Goal: Task Accomplishment & Management: Manage account settings

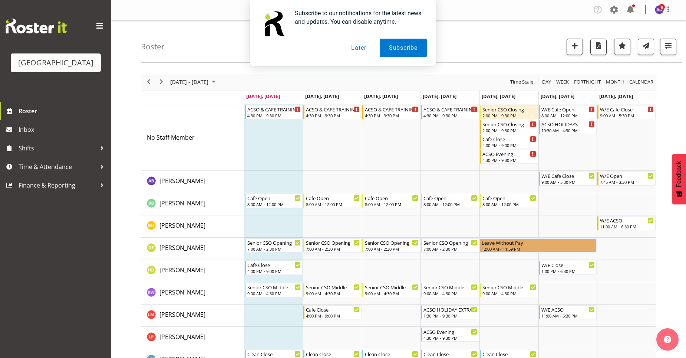
click at [359, 49] on button "Later" at bounding box center [358, 48] width 33 height 19
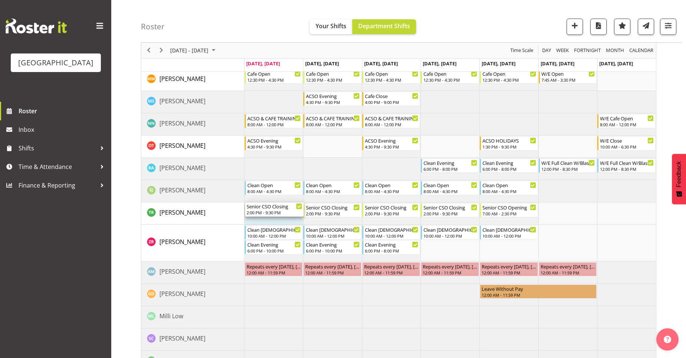
scroll to position [323, 0]
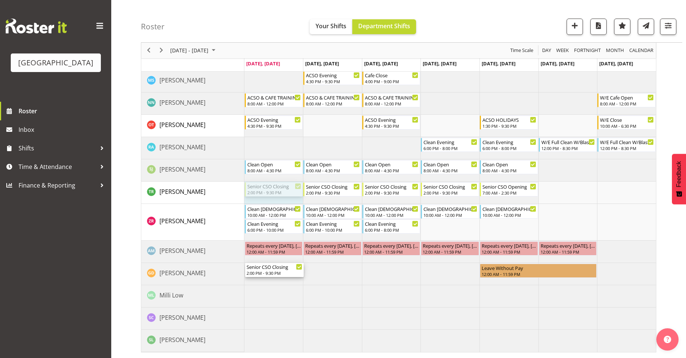
drag, startPoint x: 295, startPoint y: 293, endPoint x: 289, endPoint y: 268, distance: 25.4
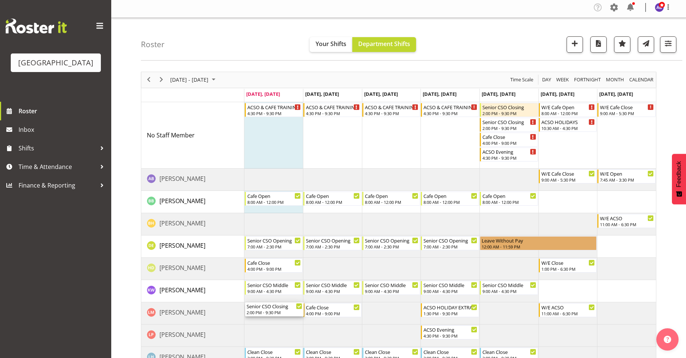
scroll to position [0, 0]
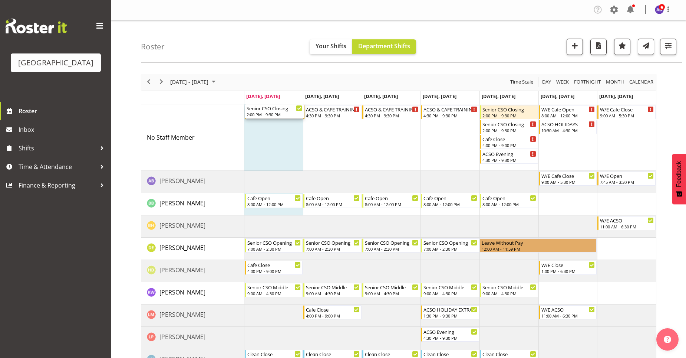
drag, startPoint x: 282, startPoint y: 189, endPoint x: 278, endPoint y: 136, distance: 52.4
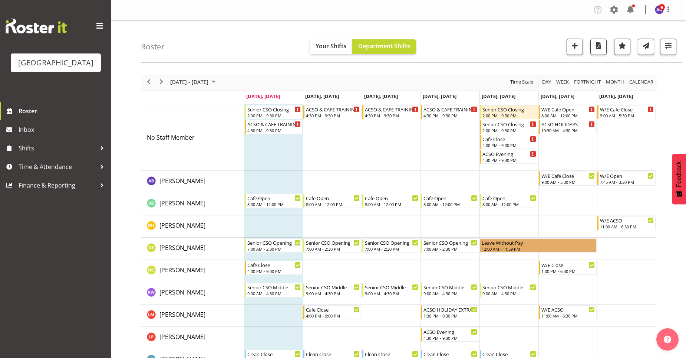
click at [350, 144] on td "Timeline Week of September 22, 2025" at bounding box center [332, 137] width 59 height 66
click at [571, 153] on td "Timeline Week of September 22, 2025" at bounding box center [568, 137] width 59 height 66
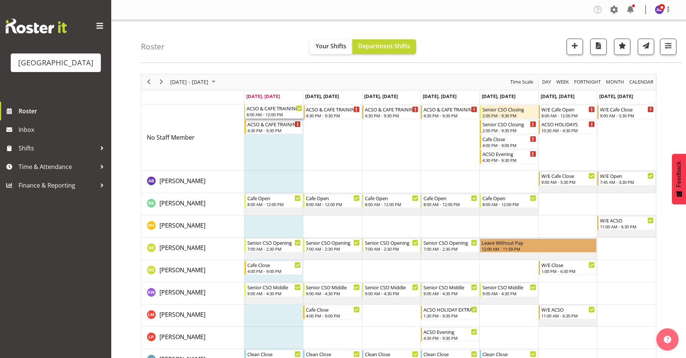
drag, startPoint x: 281, startPoint y: 236, endPoint x: 282, endPoint y: 159, distance: 77.1
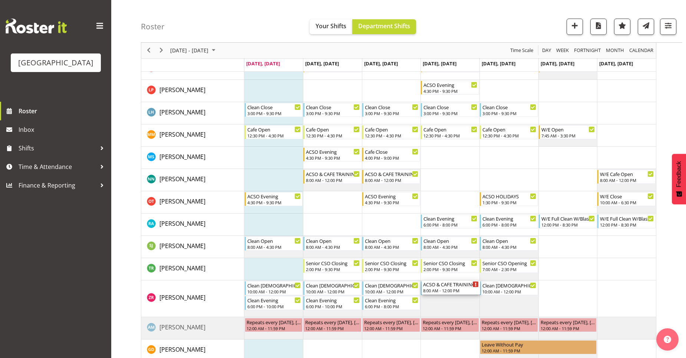
scroll to position [260, 0]
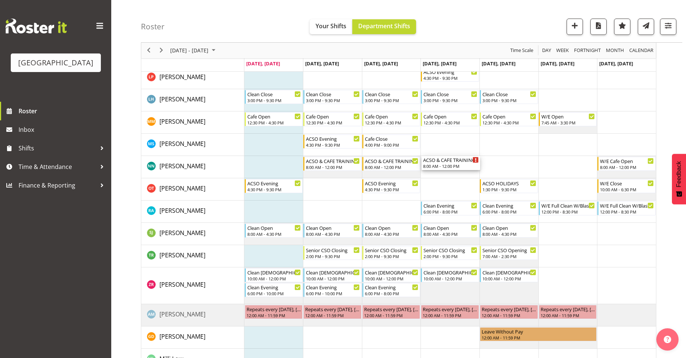
drag, startPoint x: 280, startPoint y: 114, endPoint x: 433, endPoint y: 174, distance: 163.9
click at [433, 174] on div "ACSO & CAFE TRAINING 8:00 AM - 12:00 PM Senior CSO Closing 2:00 PM - 9:30 PM AC…" at bounding box center [450, 130] width 412 height 570
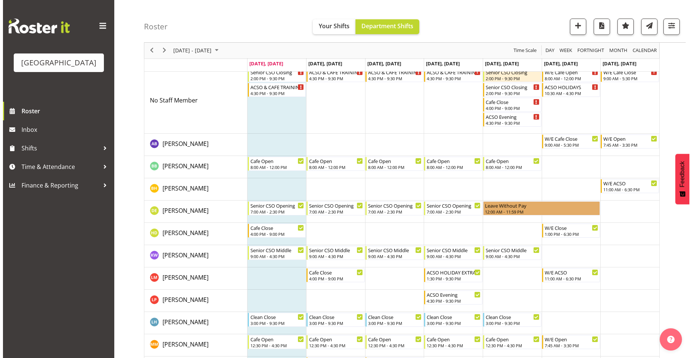
scroll to position [0, 0]
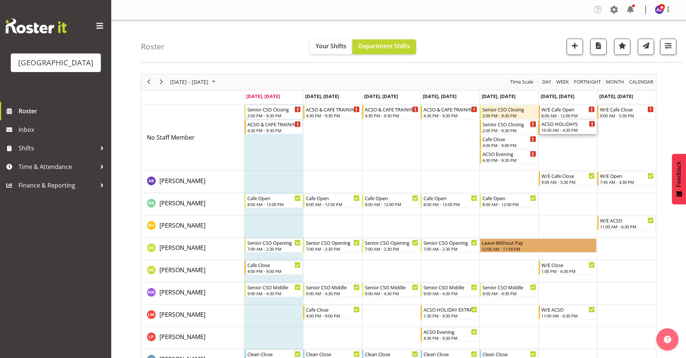
click at [577, 128] on div "10:30 AM - 4:30 PM" at bounding box center [569, 130] width 54 height 6
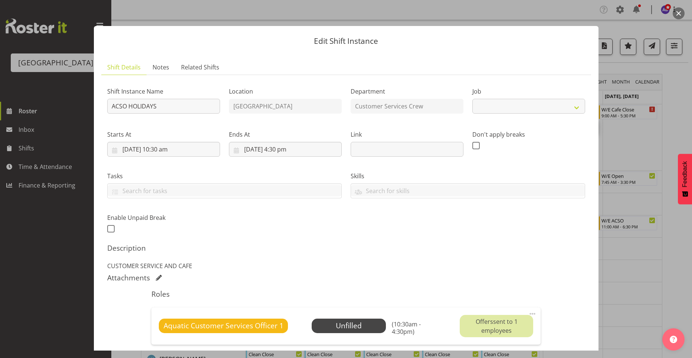
select select "10288"
click at [626, 234] on div at bounding box center [346, 179] width 692 height 358
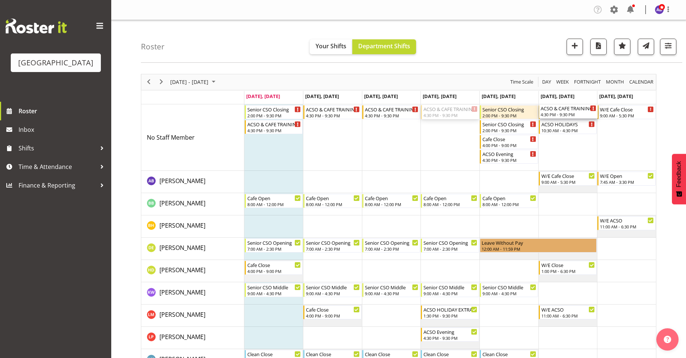
drag, startPoint x: 453, startPoint y: 115, endPoint x: 563, endPoint y: 167, distance: 121.8
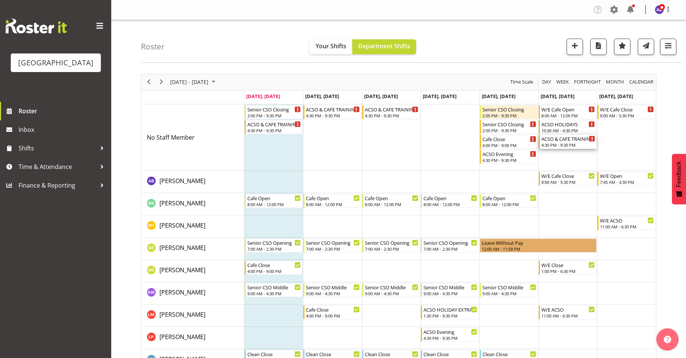
click at [569, 139] on div "ACSO & CAFE TRAINING" at bounding box center [569, 138] width 54 height 7
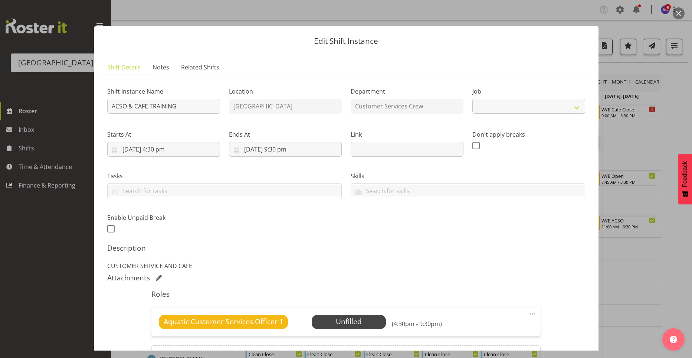
select select "10288"
click at [183, 151] on input "27/09/2025, 4:30 pm" at bounding box center [163, 149] width 113 height 15
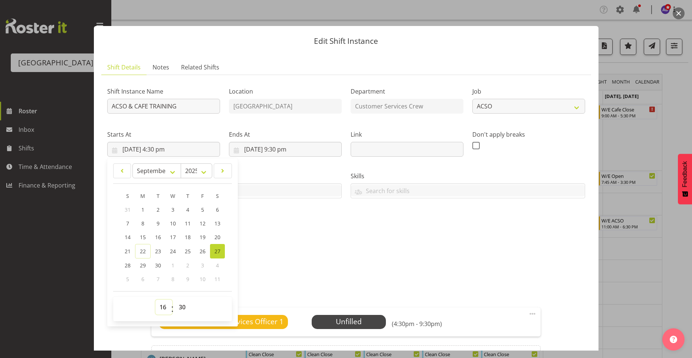
click at [165, 308] on select "00 01 02 03 04 05 06 07 08 09 10 11 12 13 14 15 16 17 18 19 20 21 22 23" at bounding box center [163, 306] width 17 height 15
select select "12"
click at [155, 299] on select "00 01 02 03 04 05 06 07 08 09 10 11 12 13 14 15 16 17 18 19 20 21 22 23" at bounding box center [163, 306] width 17 height 15
type input "27/09/2025, 12:30 pm"
click at [182, 306] on select "00 01 02 03 04 05 06 07 08 09 10 11 12 13 14 15 16 17 18 19 20 21 22 23 24 25 2…" at bounding box center [183, 306] width 17 height 15
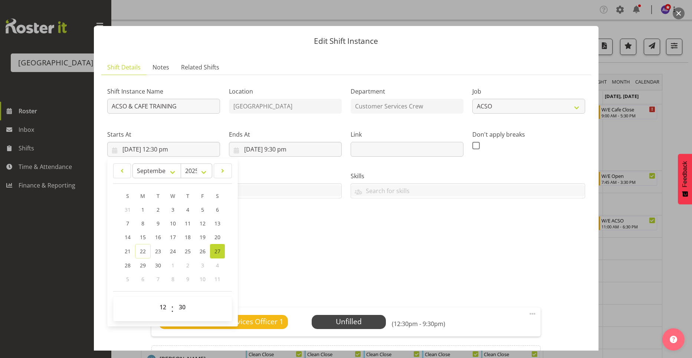
click at [316, 245] on h5 "Description" at bounding box center [346, 247] width 478 height 9
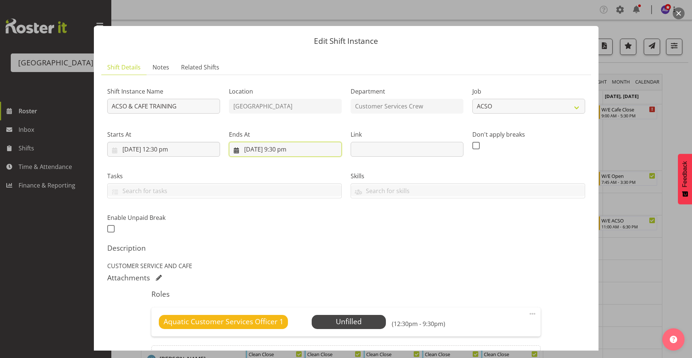
click at [281, 149] on input "27/09/2025, 9:30 pm" at bounding box center [285, 149] width 113 height 15
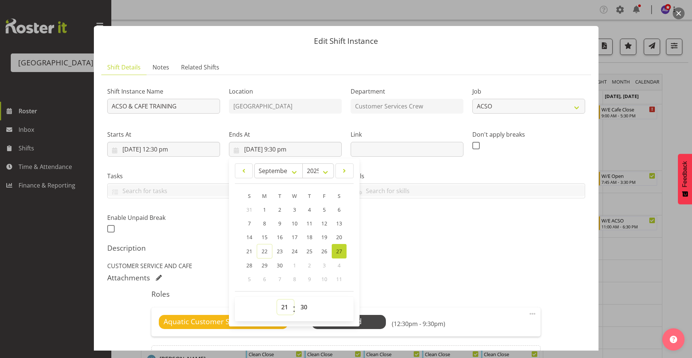
click at [280, 306] on select "00 01 02 03 04 05 06 07 08 09 10 11 12 13 14 15 16 17 18 19 20 21 22 23" at bounding box center [285, 306] width 17 height 15
select select "18"
click at [277, 299] on select "00 01 02 03 04 05 06 07 08 09 10 11 12 13 14 15 16 17 18 19 20 21 22 23" at bounding box center [285, 306] width 17 height 15
type input "27/09/2025, 6:30 pm"
click at [394, 275] on div "Attachments" at bounding box center [346, 277] width 478 height 9
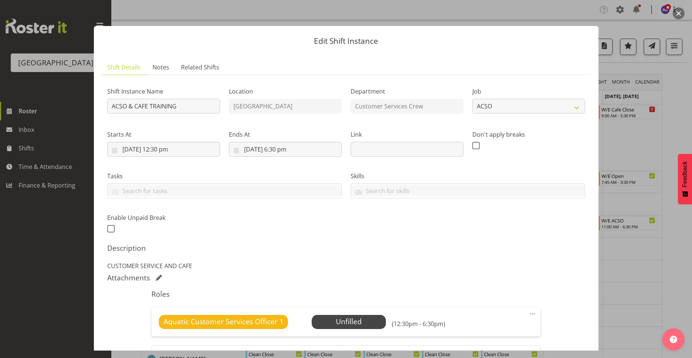
scroll to position [86, 0]
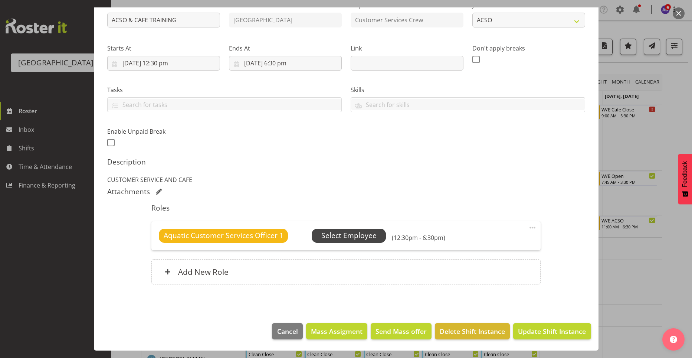
click at [338, 238] on span "Select Employee" at bounding box center [348, 235] width 55 height 11
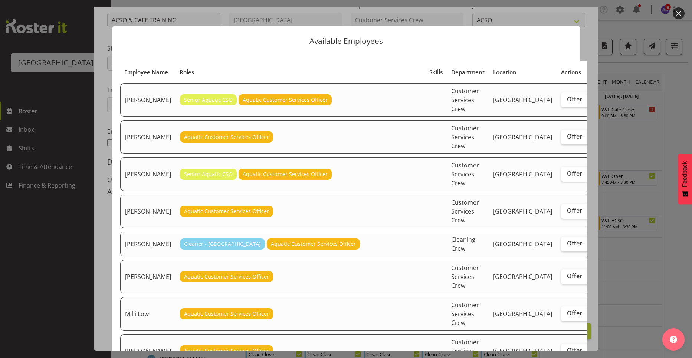
click at [593, 140] on span "Assign" at bounding box center [602, 135] width 19 height 7
click at [587, 139] on input "Assign" at bounding box center [589, 136] width 5 height 5
checkbox input "true"
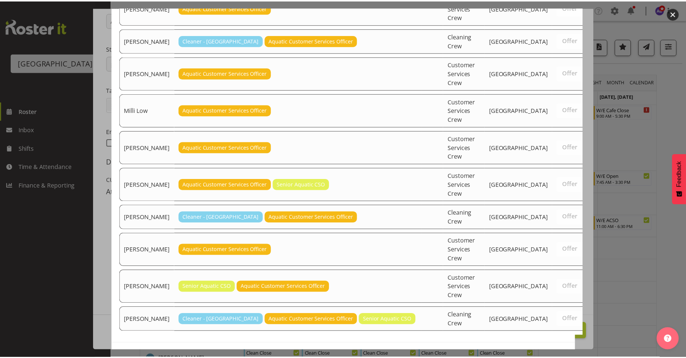
scroll to position [240, 0]
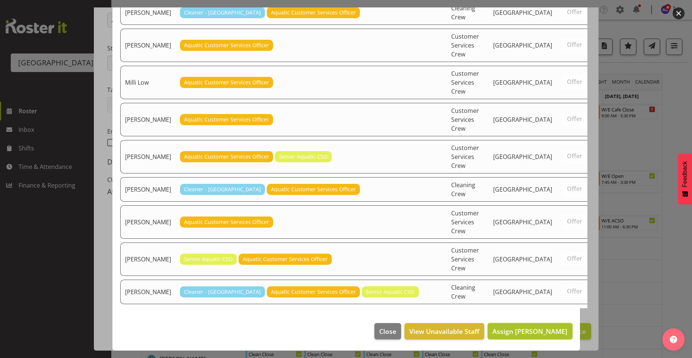
click at [513, 331] on span "Assign Brooke Hawkes-Fennelly" at bounding box center [529, 330] width 75 height 9
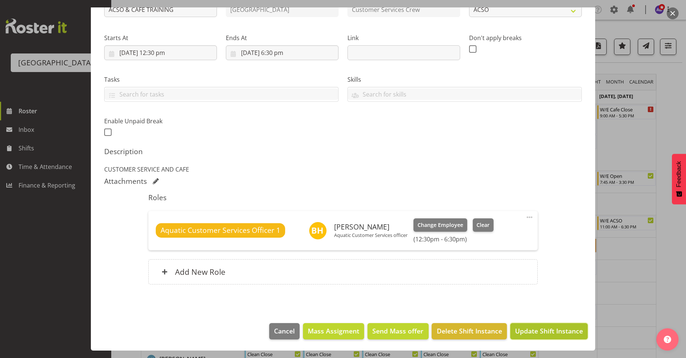
click at [552, 326] on span "Update Shift Instance" at bounding box center [549, 331] width 68 height 10
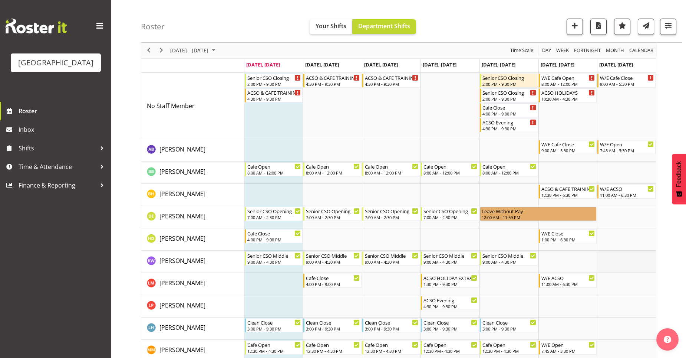
scroll to position [26, 0]
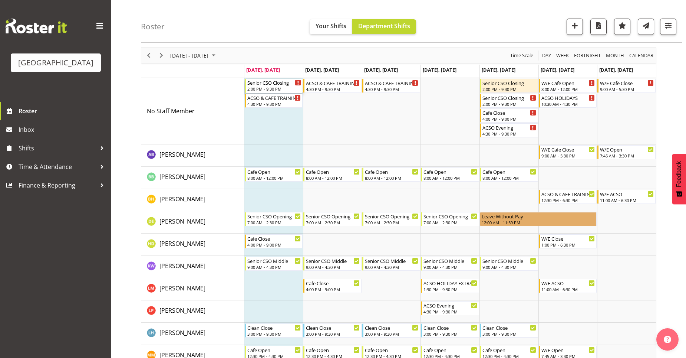
click at [286, 86] on div "2:00 PM - 9:30 PM" at bounding box center [274, 89] width 54 height 6
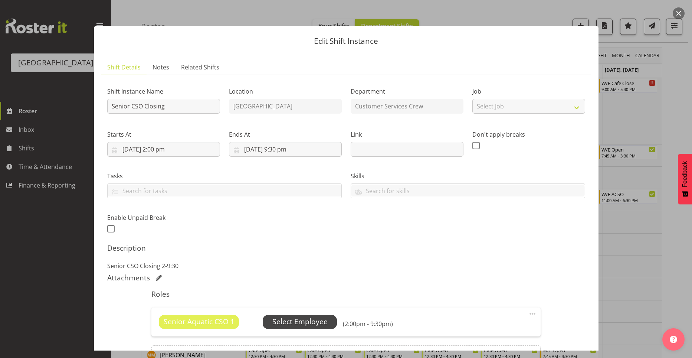
click at [320, 321] on span "Select Employee" at bounding box center [299, 321] width 55 height 11
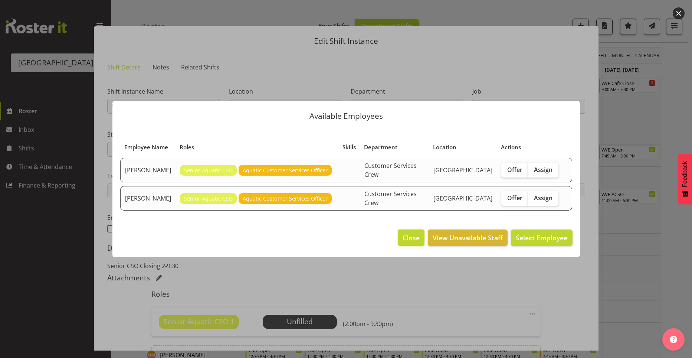
click at [409, 238] on span "Close" at bounding box center [410, 238] width 17 height 10
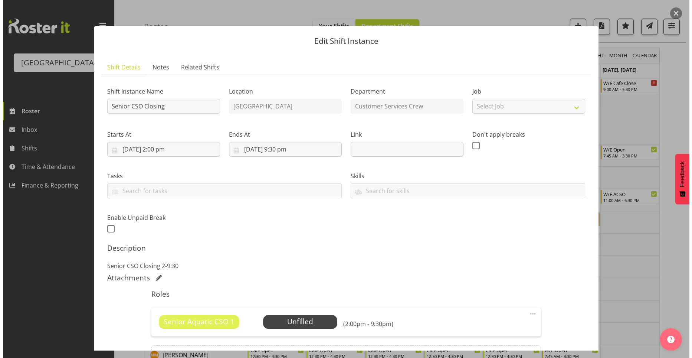
scroll to position [86, 0]
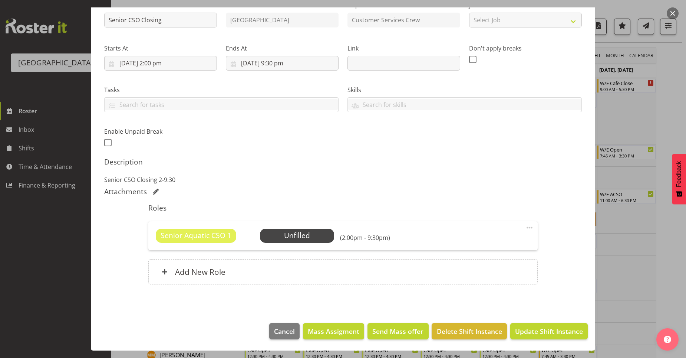
click at [525, 226] on span at bounding box center [529, 227] width 9 height 9
click at [495, 260] on link "Cover Role" at bounding box center [498, 256] width 71 height 13
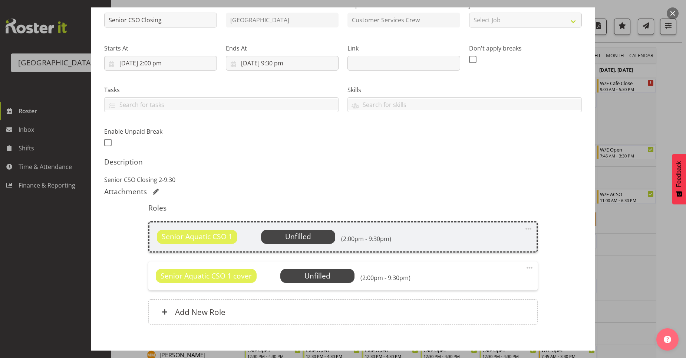
click at [525, 268] on span at bounding box center [529, 267] width 9 height 9
click at [488, 283] on link "Edit" at bounding box center [498, 283] width 71 height 13
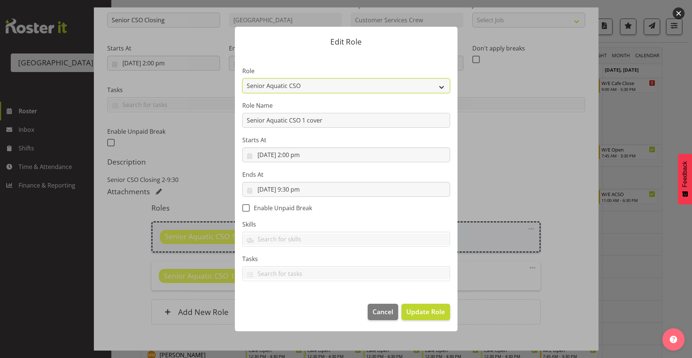
click at [325, 90] on select "Aquatic Customer Services Officer Cleaner - Splash Palace Facilties Maintenance…" at bounding box center [346, 85] width 208 height 15
select select "1489"
click at [242, 78] on select "Aquatic Customer Services Officer Cleaner - Splash Palace Facilties Maintenance…" at bounding box center [346, 85] width 208 height 15
click at [425, 313] on span "Update Role" at bounding box center [425, 311] width 39 height 10
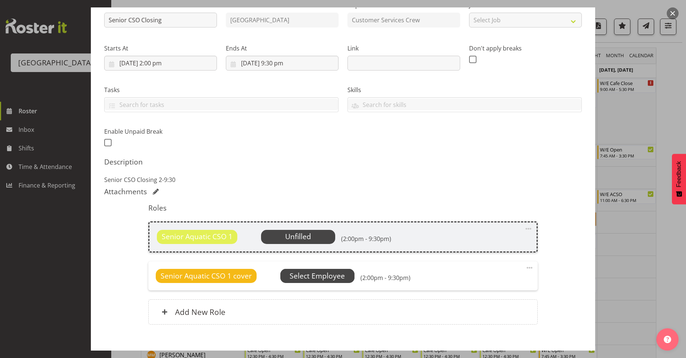
click at [315, 278] on span "Select Employee" at bounding box center [317, 275] width 55 height 11
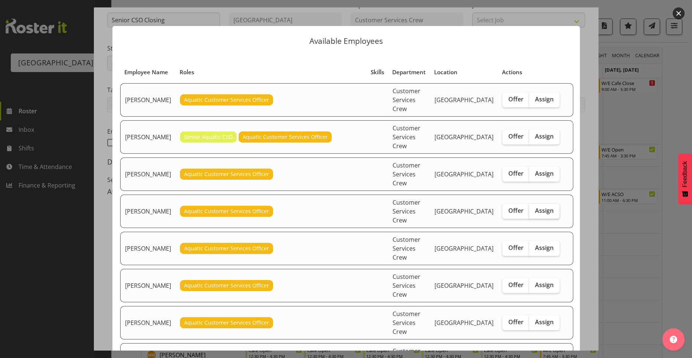
click at [540, 207] on span "Assign" at bounding box center [544, 210] width 19 height 7
click at [534, 208] on input "Assign" at bounding box center [531, 210] width 5 height 5
checkbox input "true"
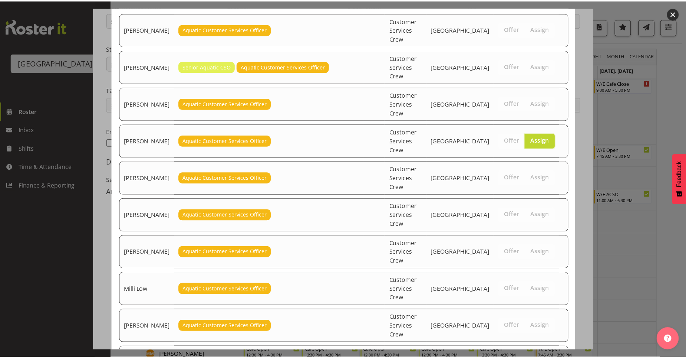
scroll to position [114, 0]
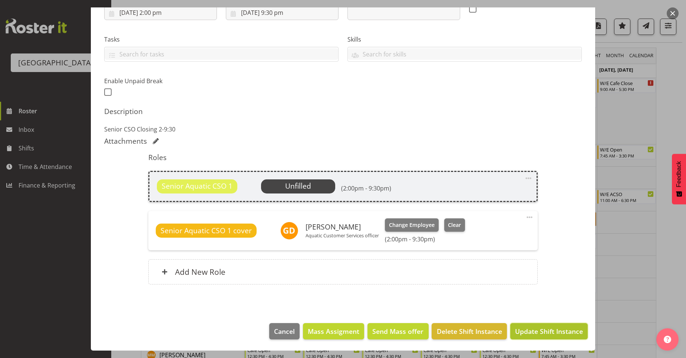
click at [534, 326] on span "Update Shift Instance" at bounding box center [549, 331] width 68 height 10
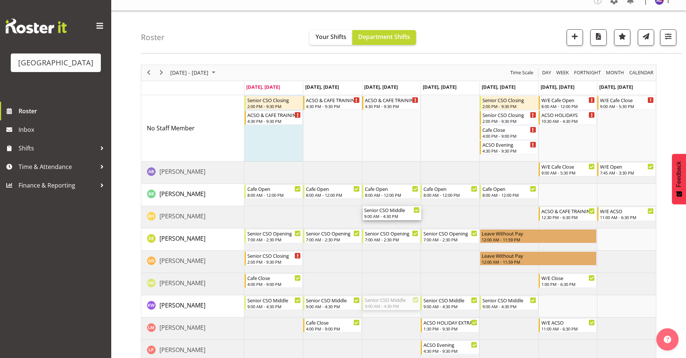
scroll to position [0, 0]
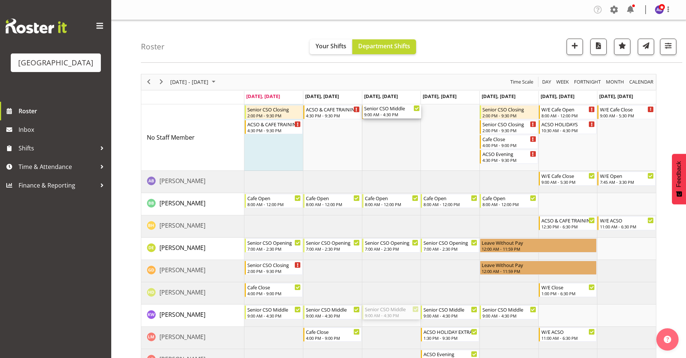
drag, startPoint x: 395, startPoint y: 240, endPoint x: 394, endPoint y: 136, distance: 104.2
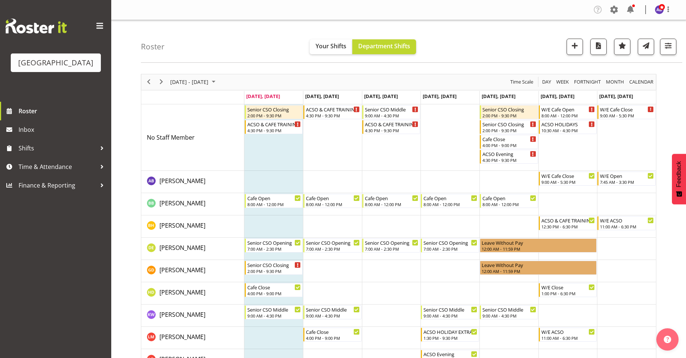
click at [625, 154] on td "Timeline Week of September 22, 2025" at bounding box center [626, 137] width 59 height 66
click at [247, 53] on div "Roster Your Shifts Department Shifts All Locations Clear Splash Palace Select A…" at bounding box center [412, 41] width 542 height 43
click at [599, 47] on span "button" at bounding box center [599, 46] width 10 height 10
click at [576, 48] on span "button" at bounding box center [575, 46] width 10 height 10
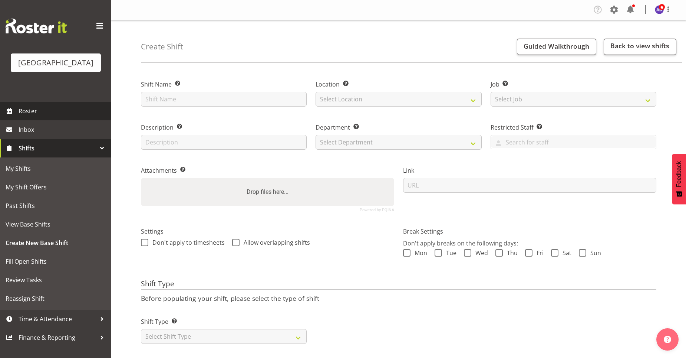
click at [37, 117] on link "Roster" at bounding box center [55, 111] width 111 height 19
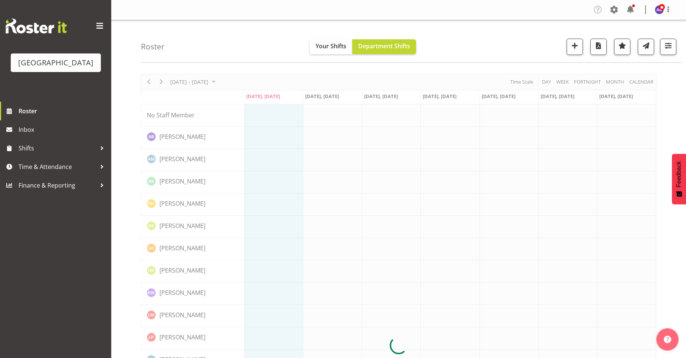
click at [102, 29] on span at bounding box center [100, 26] width 12 height 12
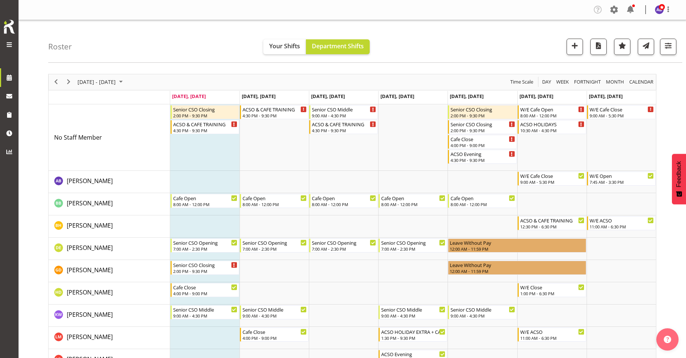
click at [10, 43] on span at bounding box center [9, 44] width 9 height 9
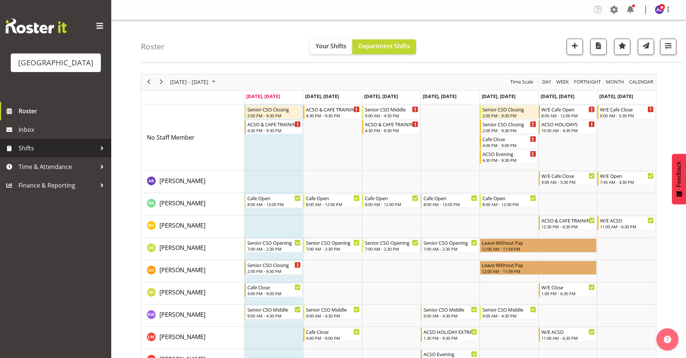
click at [102, 148] on div at bounding box center [101, 147] width 11 height 11
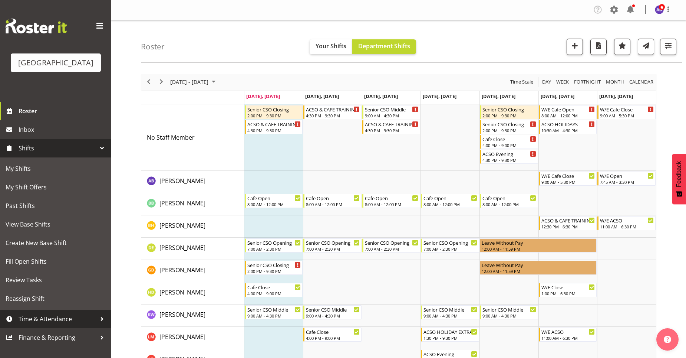
click at [94, 319] on span "Time & Attendance" at bounding box center [58, 318] width 78 height 11
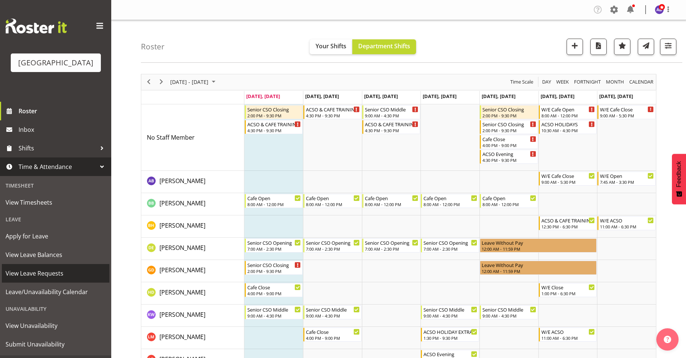
scroll to position [16, 0]
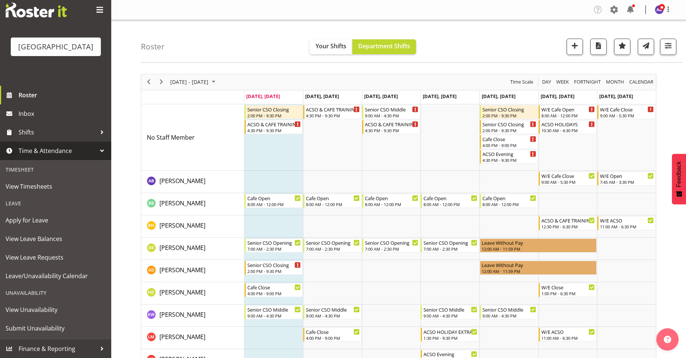
click at [542, 41] on div "Roster Your Shifts Department Shifts All Locations Clear Splash Palace Select A…" at bounding box center [412, 41] width 542 height 43
click at [669, 10] on span at bounding box center [668, 9] width 9 height 9
drag, startPoint x: 168, startPoint y: 45, endPoint x: 163, endPoint y: 70, distance: 25.3
click at [169, 45] on div "Roster Your Shifts Department Shifts All Locations Clear Splash Palace Select A…" at bounding box center [412, 41] width 542 height 43
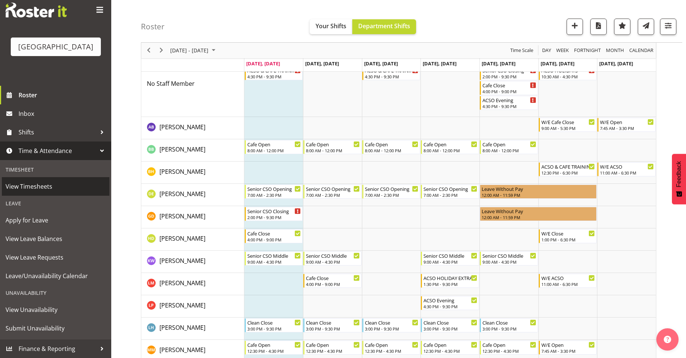
scroll to position [148, 0]
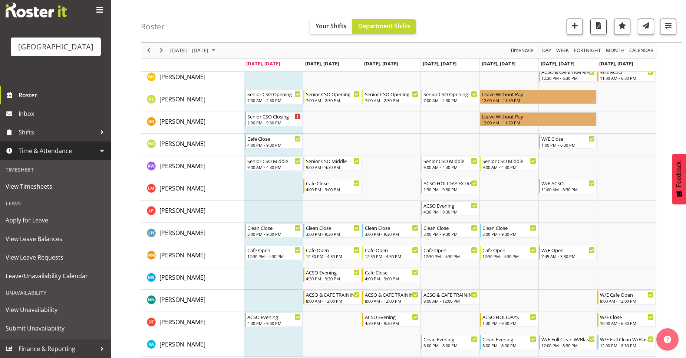
click at [96, 151] on div at bounding box center [101, 150] width 11 height 11
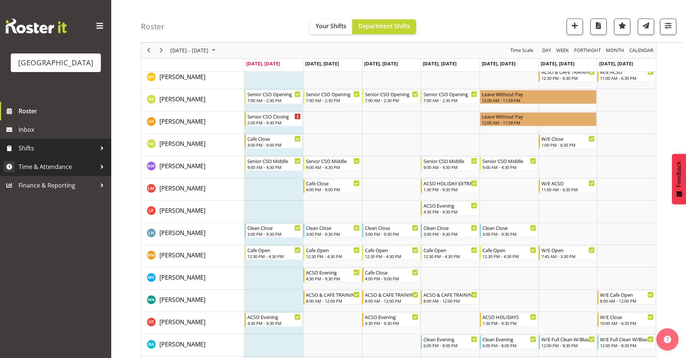
scroll to position [0, 0]
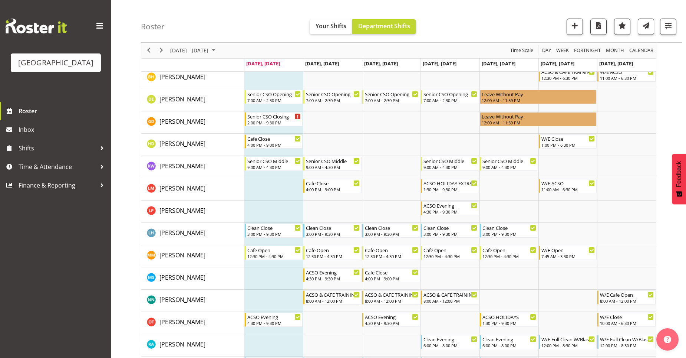
click at [98, 28] on span at bounding box center [100, 26] width 12 height 12
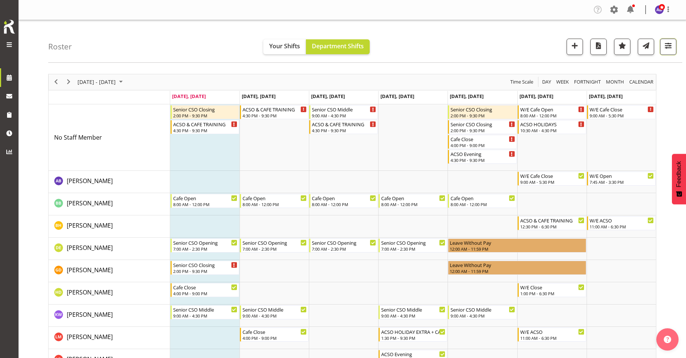
click at [672, 45] on span "button" at bounding box center [669, 46] width 10 height 10
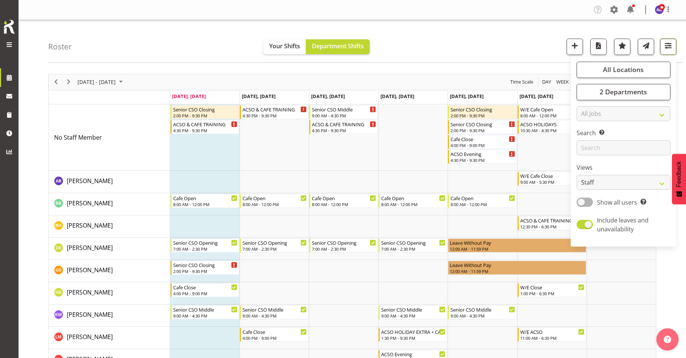
click at [672, 45] on span "button" at bounding box center [669, 46] width 10 height 10
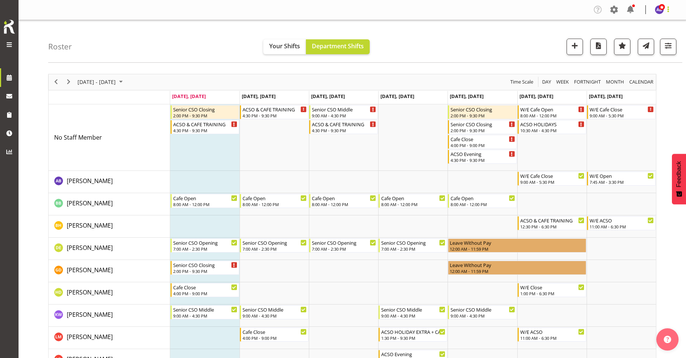
click at [670, 10] on span at bounding box center [668, 9] width 9 height 9
click at [576, 24] on div "Roster Your Shifts Department Shifts All Locations Clear Splash Palace Select A…" at bounding box center [365, 41] width 634 height 43
click at [614, 12] on span at bounding box center [614, 10] width 12 height 12
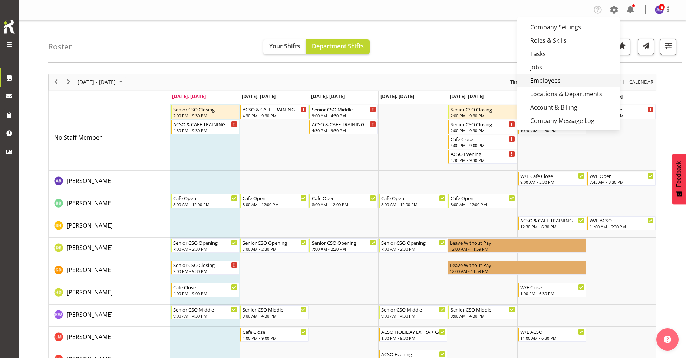
click at [581, 79] on link "Employees" at bounding box center [568, 80] width 103 height 13
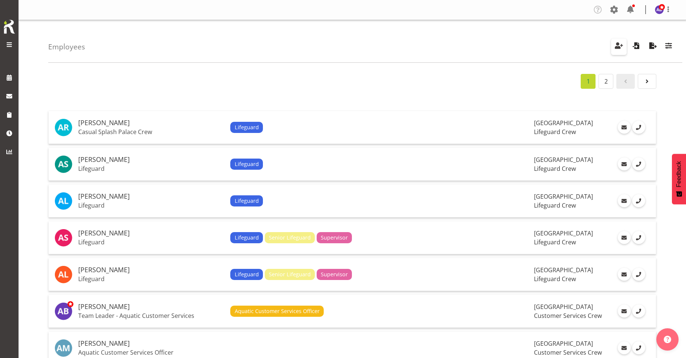
click at [625, 43] on button "button" at bounding box center [619, 47] width 16 height 16
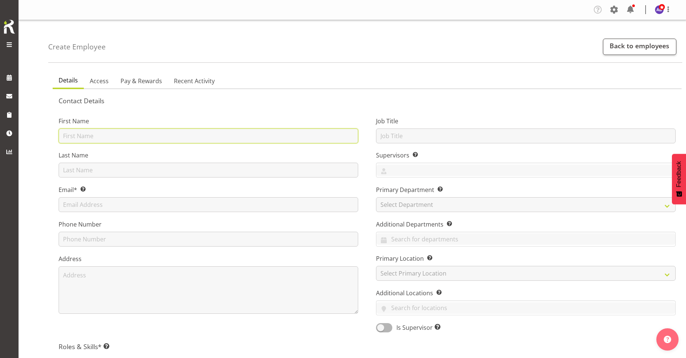
click at [97, 137] on input "text" at bounding box center [209, 135] width 300 height 15
type input "Vacant Shift"
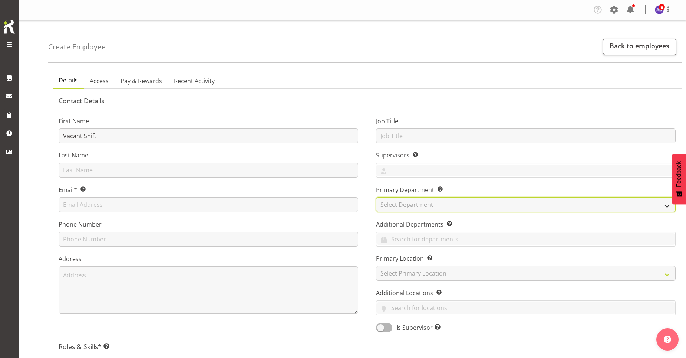
click at [420, 204] on select "Select Department Cleaning Crew Customer Services Crew Lifeguard Crew Maintenan…" at bounding box center [526, 204] width 300 height 15
select select "116"
click at [376, 197] on select "Select Department Cleaning Crew Customer Services Crew Lifeguard Crew Maintenan…" at bounding box center [526, 204] width 300 height 15
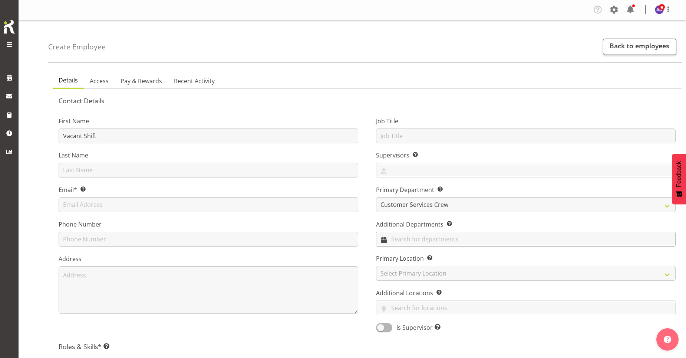
click at [428, 241] on input "text" at bounding box center [525, 238] width 299 height 11
drag, startPoint x: 432, startPoint y: 266, endPoint x: 421, endPoint y: 226, distance: 42.2
click at [432, 267] on span "Customer Services Crew" at bounding box center [416, 270] width 68 height 8
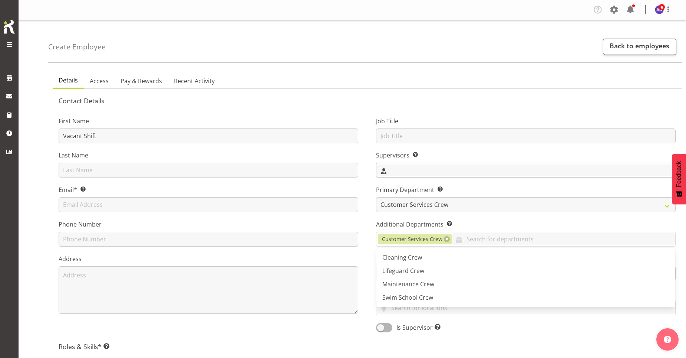
click at [415, 171] on input "text" at bounding box center [525, 169] width 299 height 11
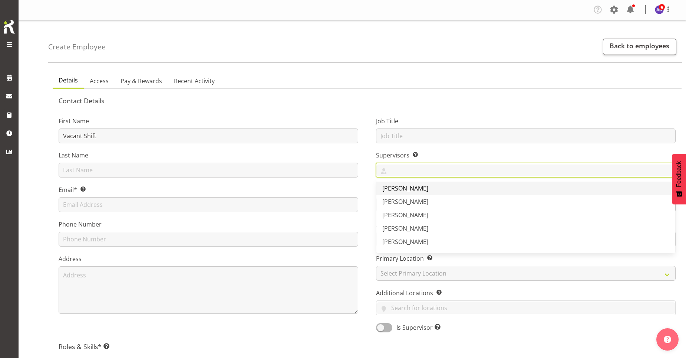
click at [420, 189] on span "[PERSON_NAME]" at bounding box center [405, 188] width 46 height 8
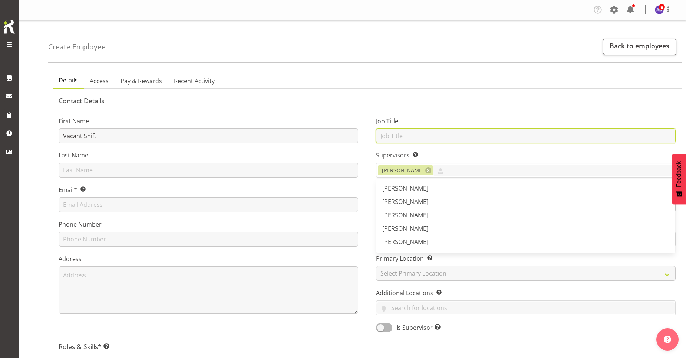
click at [401, 136] on input "text" at bounding box center [526, 135] width 300 height 15
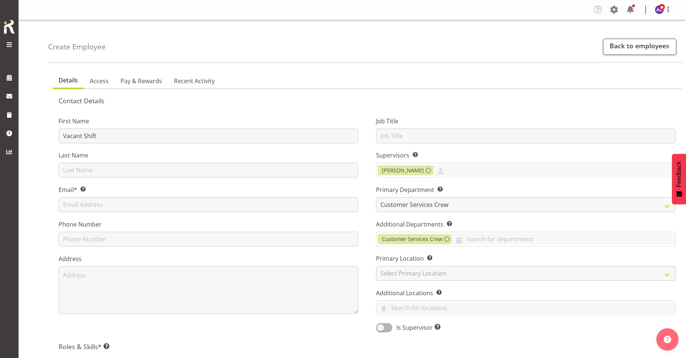
click at [389, 88] on ul "Details Access Pay & Rewards Recent Activity" at bounding box center [367, 81] width 629 height 16
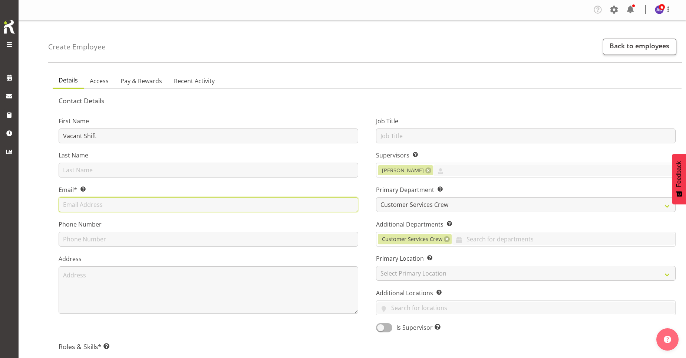
click at [181, 211] on input "text" at bounding box center [209, 204] width 300 height 15
type input "amber@splashpalace.co.nz"
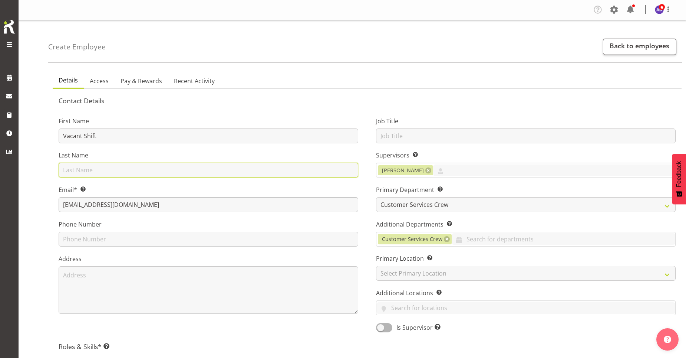
type input "Hamil-Dallard"
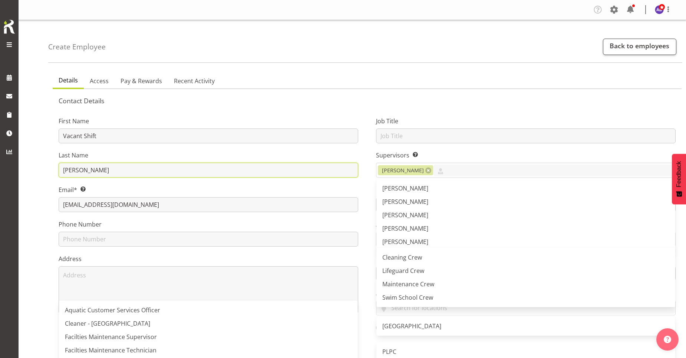
drag, startPoint x: 111, startPoint y: 170, endPoint x: 51, endPoint y: 168, distance: 59.4
click at [51, 171] on div "First Name Vacant Shift Last Name Hamil-Dallard Email* This is a required field…" at bounding box center [208, 221] width 317 height 231
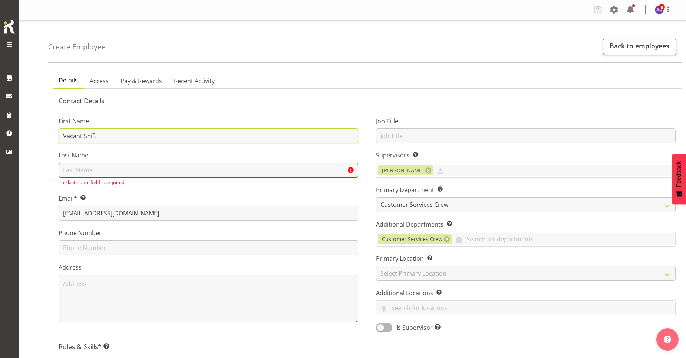
drag, startPoint x: 99, startPoint y: 138, endPoint x: 83, endPoint y: 136, distance: 16.8
click at [83, 136] on input "Vacant Shift" at bounding box center [209, 135] width 300 height 15
type input "Vacant"
click at [88, 174] on input "text" at bounding box center [209, 169] width 300 height 15
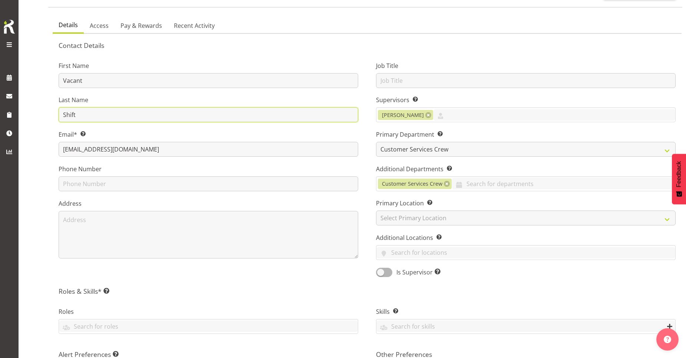
scroll to position [111, 0]
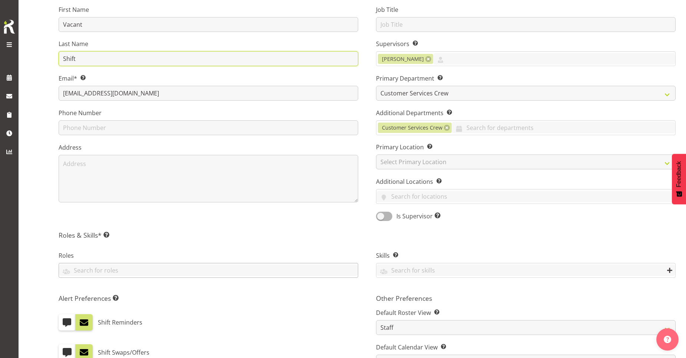
type input "Shift"
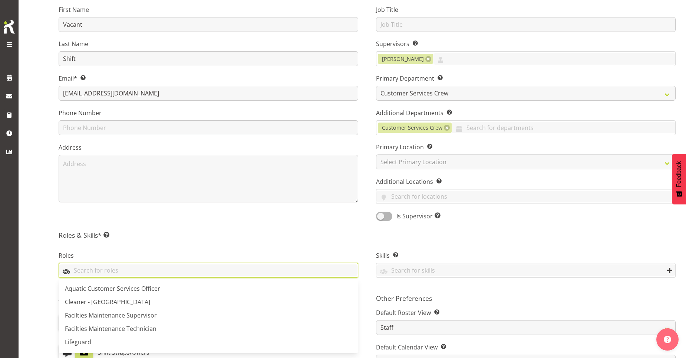
click at [256, 271] on input "text" at bounding box center [208, 269] width 299 height 11
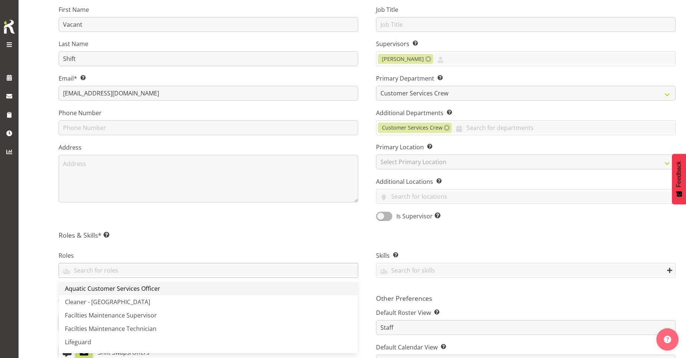
click at [247, 284] on link "Aquatic Customer Services Officer" at bounding box center [208, 288] width 299 height 13
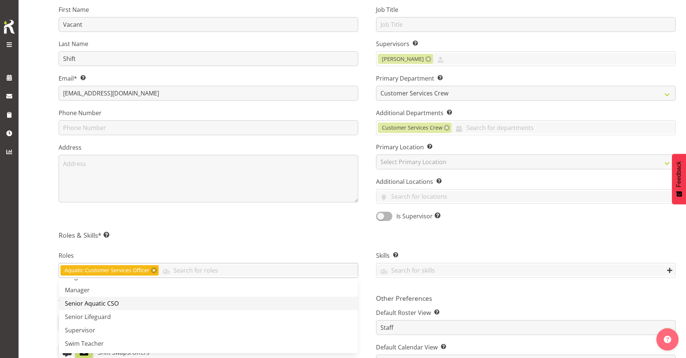
click at [224, 305] on link "Senior Aquatic CSO" at bounding box center [208, 302] width 299 height 13
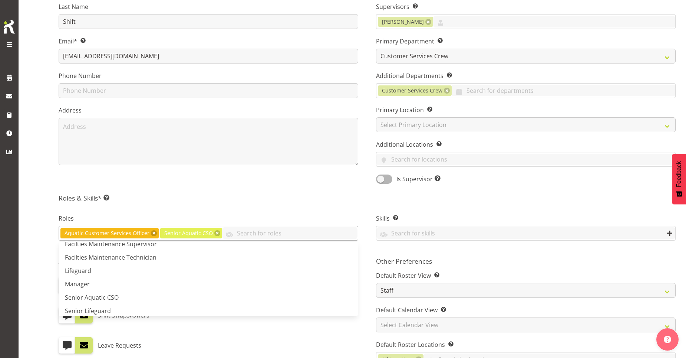
scroll to position [0, 0]
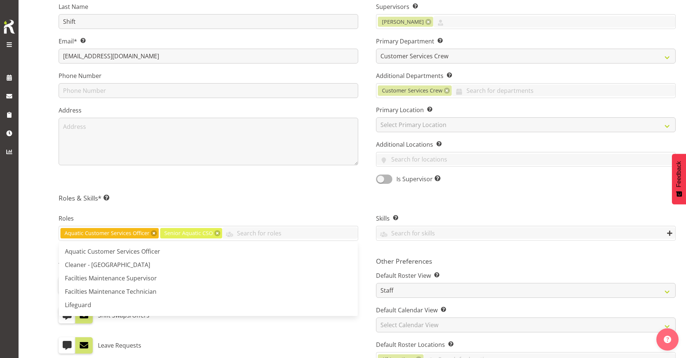
click at [308, 207] on div "Roles Aquatic Customer Services Officer Senior Aquatic CSO Aquatic Customer Ser…" at bounding box center [208, 227] width 317 height 49
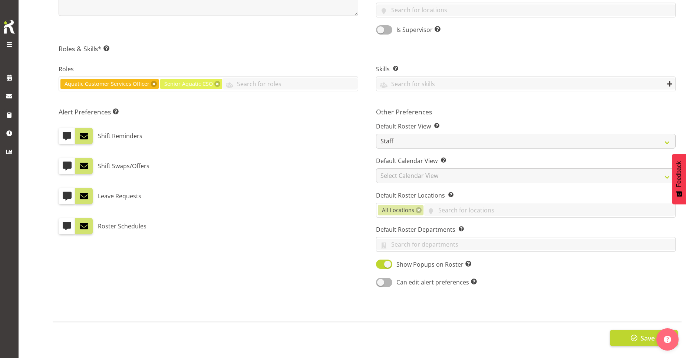
scroll to position [303, 0]
click at [613, 329] on button "Save" at bounding box center [644, 337] width 68 height 16
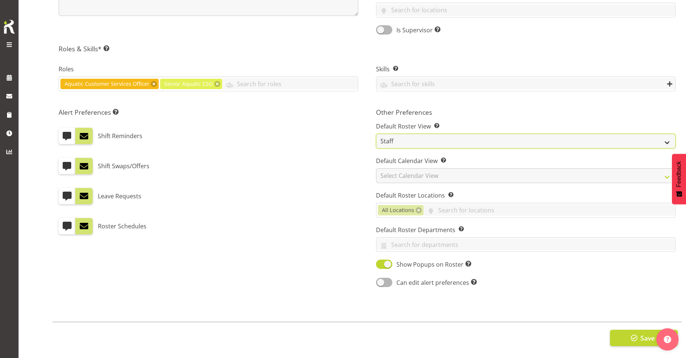
click at [664, 134] on select "Staff Role Shift - Horizontal Shift - Vertical Staff - Location" at bounding box center [526, 141] width 300 height 15
click at [662, 135] on select "Staff Role Shift - Horizontal Shift - Vertical Staff - Location" at bounding box center [526, 141] width 300 height 15
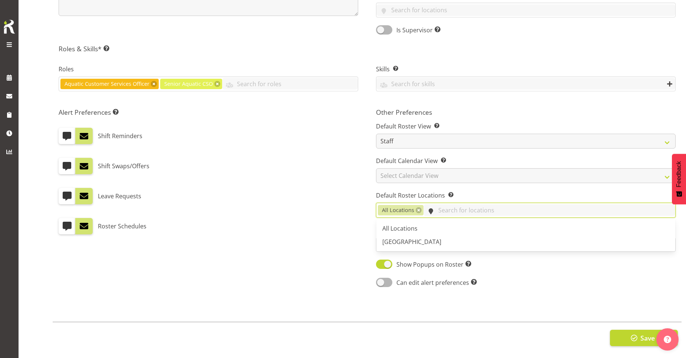
click at [440, 208] on input "text" at bounding box center [550, 209] width 252 height 11
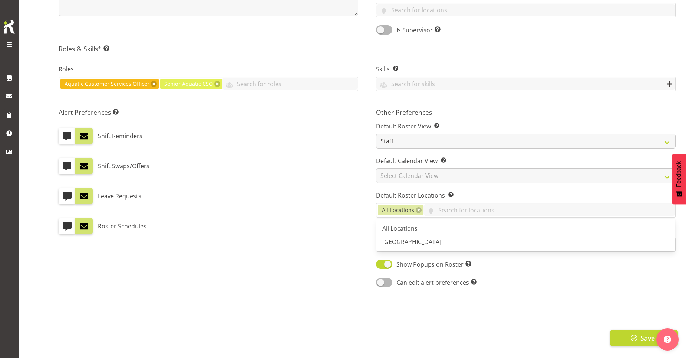
click at [531, 277] on div "Can edit alert preferences Allow employee to edit their own alert preferences" at bounding box center [526, 282] width 300 height 10
click at [475, 241] on input "text" at bounding box center [525, 243] width 299 height 11
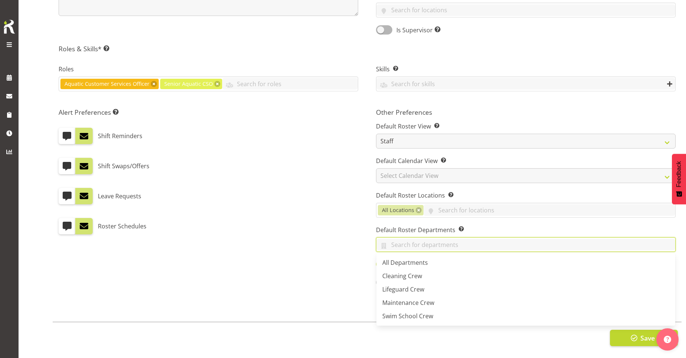
click at [333, 277] on div "Alert Preferences Specifies what type(s) of communication the employee will rec…" at bounding box center [208, 197] width 317 height 189
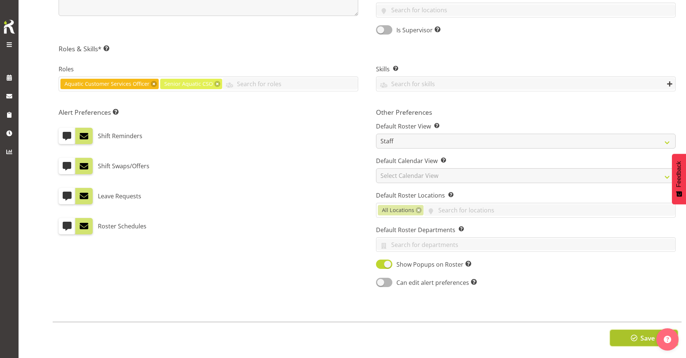
click at [632, 333] on span "button" at bounding box center [634, 338] width 10 height 10
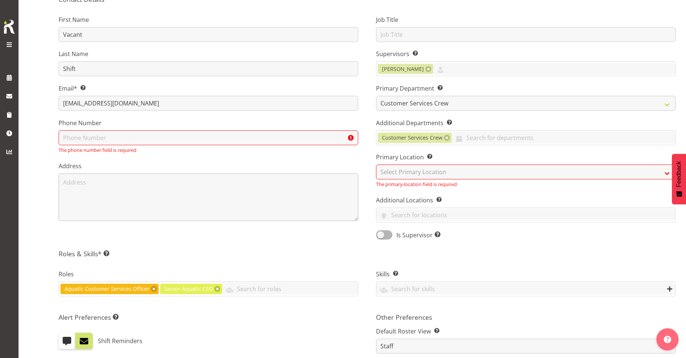
scroll to position [89, 0]
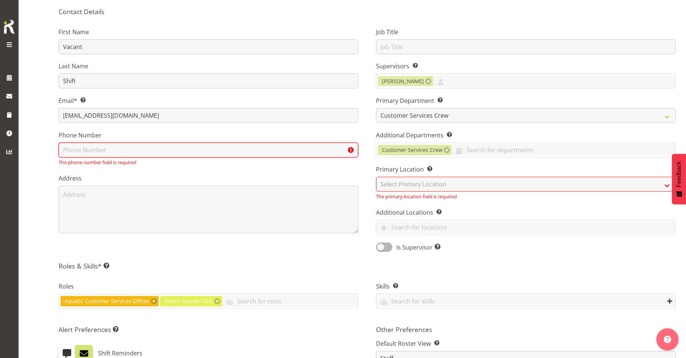
click at [302, 152] on input "text" at bounding box center [209, 149] width 300 height 15
type input "02041041348"
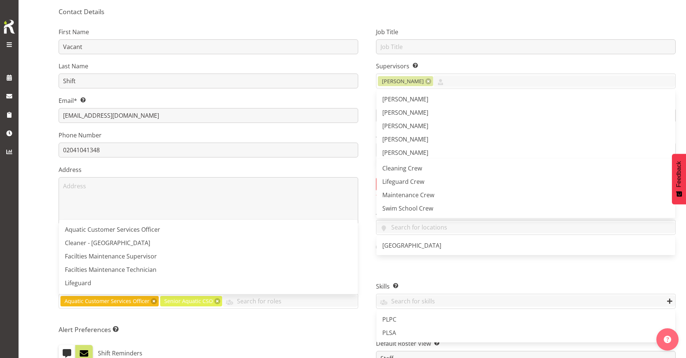
click at [364, 37] on div "First Name Vacant Last Name Shift Email* This is a required field. amber@splash…" at bounding box center [208, 137] width 317 height 240
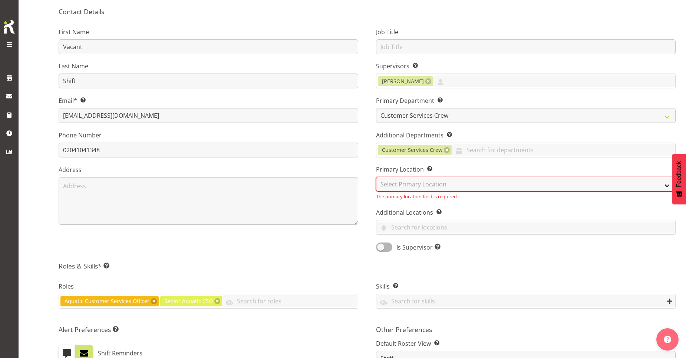
click at [401, 182] on select "Select Primary Location Splash Palace" at bounding box center [526, 184] width 300 height 15
select select "83"
click at [376, 177] on select "Select Primary Location Splash Palace" at bounding box center [526, 184] width 300 height 15
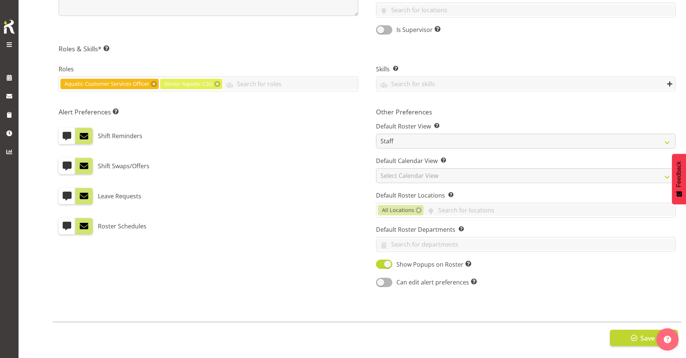
scroll to position [303, 0]
click at [618, 337] on button "Save" at bounding box center [644, 337] width 68 height 16
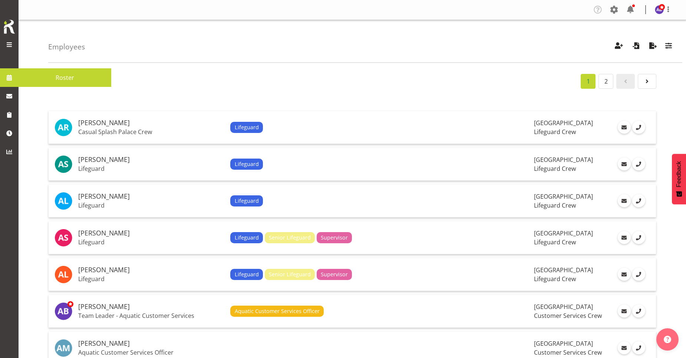
click at [6, 76] on span at bounding box center [9, 77] width 11 height 11
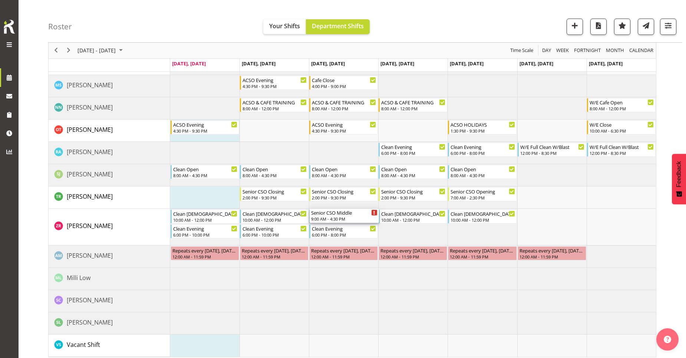
scroll to position [345, 0]
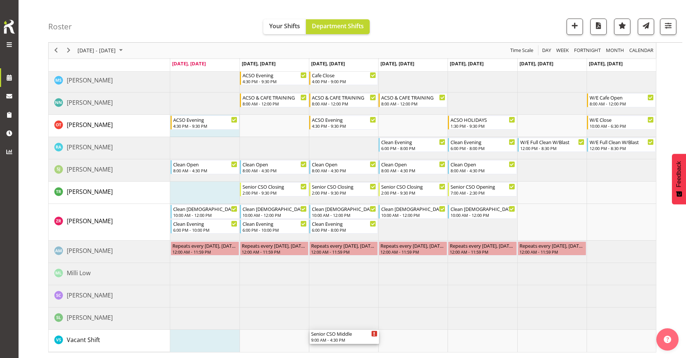
drag, startPoint x: 362, startPoint y: 115, endPoint x: 356, endPoint y: 330, distance: 215.9
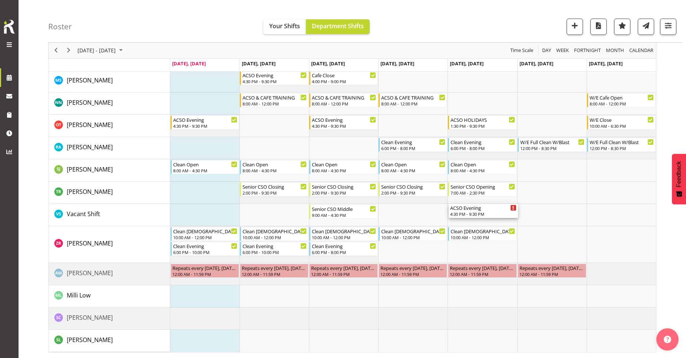
drag, startPoint x: 495, startPoint y: 160, endPoint x: 503, endPoint y: 215, distance: 56.3
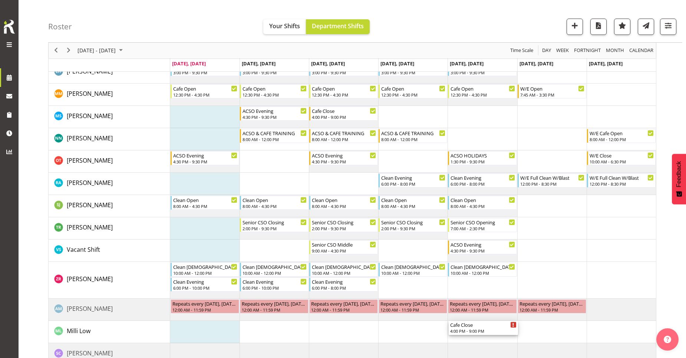
scroll to position [297, 0]
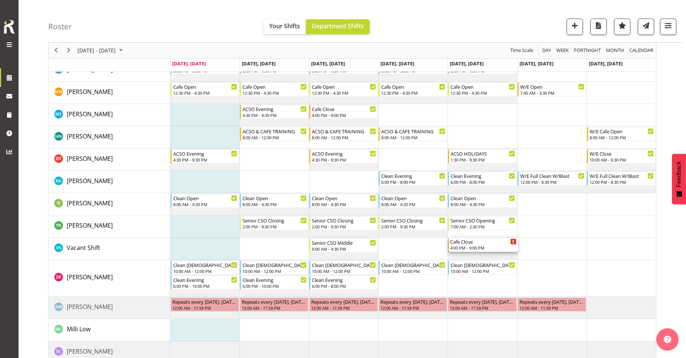
drag, startPoint x: 488, startPoint y: 142, endPoint x: 479, endPoint y: 256, distance: 114.2
click at [479, 256] on div "Senior CSO Closing 2:00 PM - 9:30 PM ACSO & CAFE TRAINING 4:30 PM - 9:30 PM ACS…" at bounding box center [413, 97] width 486 height 578
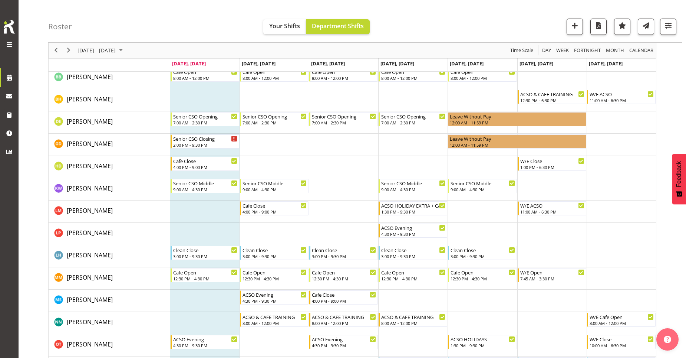
scroll to position [0, 0]
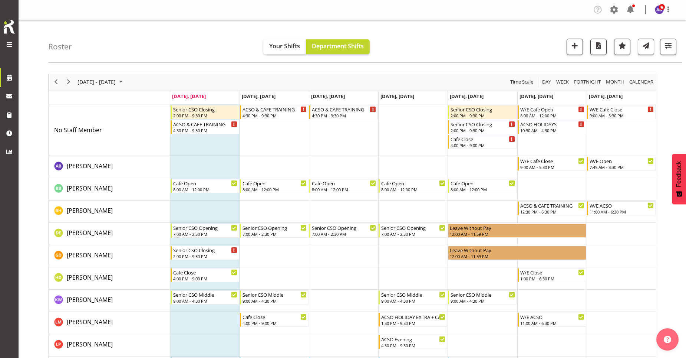
click at [427, 138] on td "Timeline Week of September 22, 2025" at bounding box center [412, 130] width 69 height 52
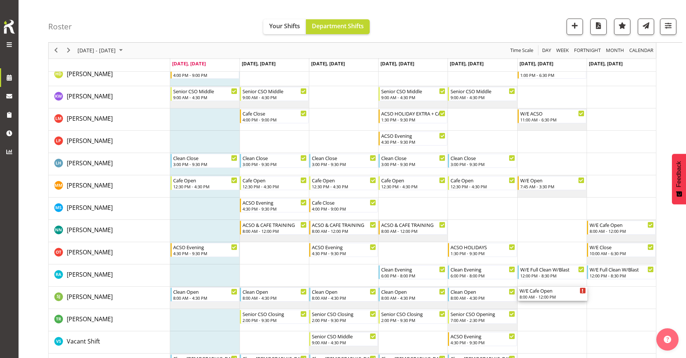
scroll to position [260, 0]
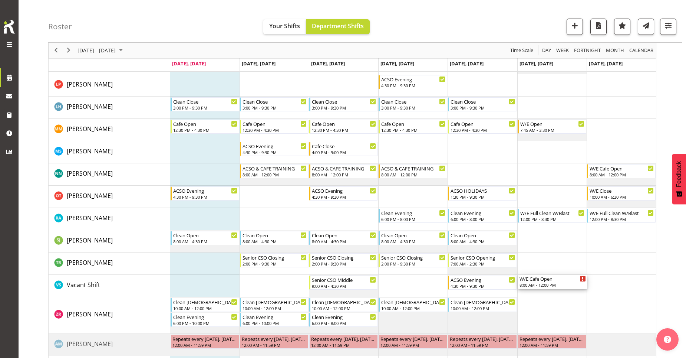
drag, startPoint x: 553, startPoint y: 115, endPoint x: 563, endPoint y: 278, distance: 163.9
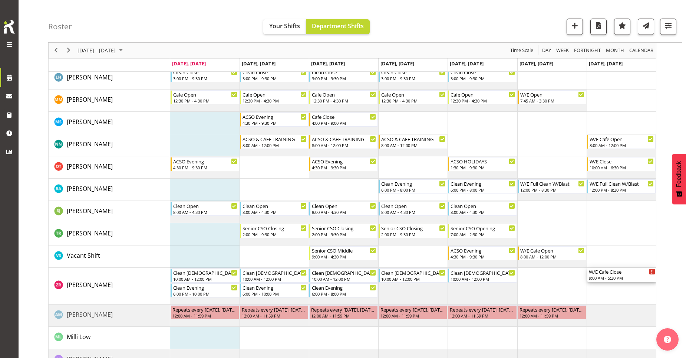
scroll to position [297, 0]
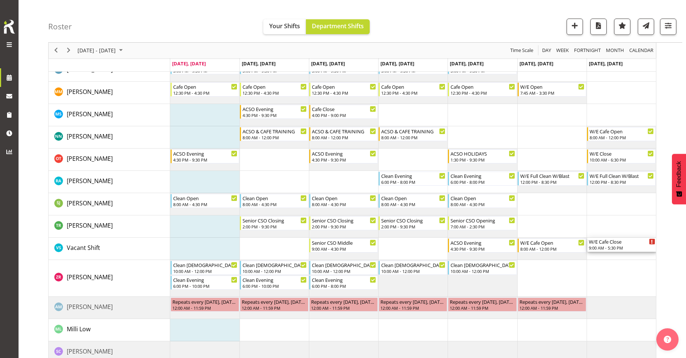
drag, startPoint x: 613, startPoint y: 159, endPoint x: 621, endPoint y: 251, distance: 91.6
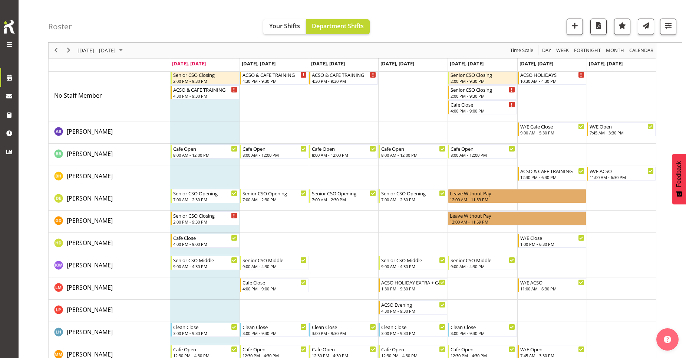
scroll to position [0, 0]
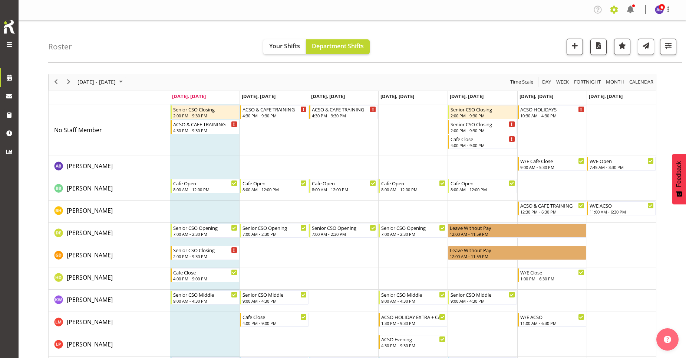
click at [613, 9] on span at bounding box center [614, 10] width 12 height 12
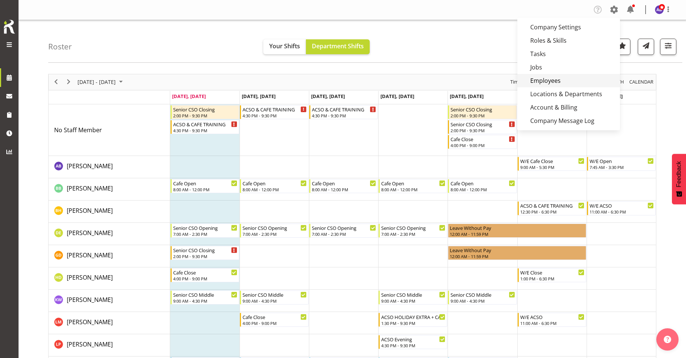
click at [545, 80] on link "Employees" at bounding box center [568, 80] width 103 height 13
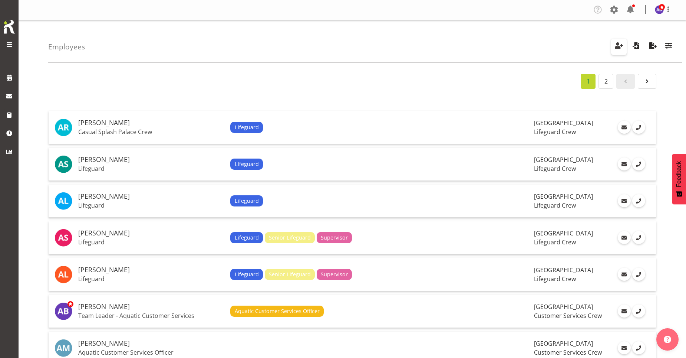
click at [618, 44] on span "button" at bounding box center [619, 46] width 10 height 10
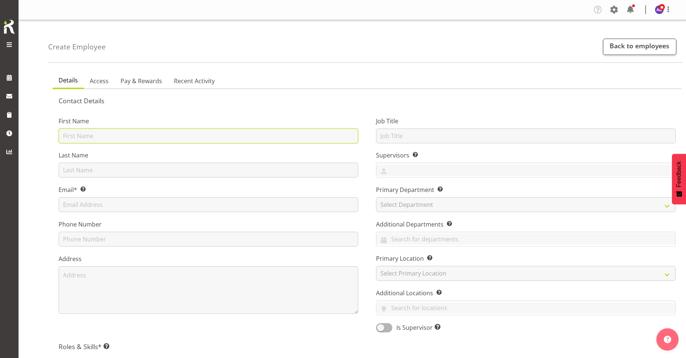
click at [134, 134] on input "text" at bounding box center [209, 135] width 300 height 15
type input "Another"
click at [116, 173] on input "text" at bounding box center [209, 169] width 300 height 15
type input "Vacant Shift"
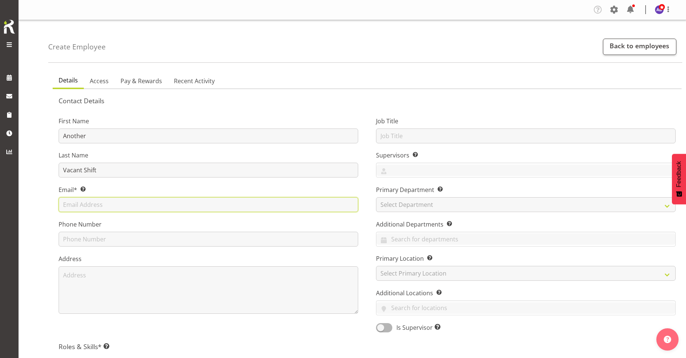
click at [164, 204] on input "text" at bounding box center [209, 204] width 300 height 15
type input "amber@splashpalace.co.nz"
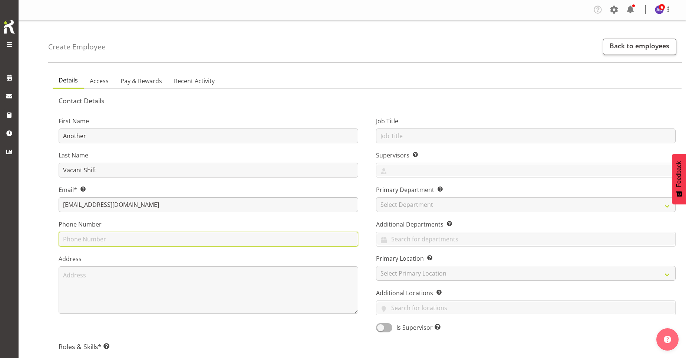
type input "02041041348"
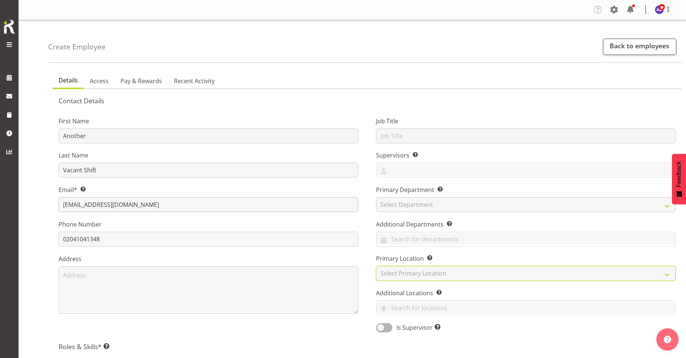
select select "83"
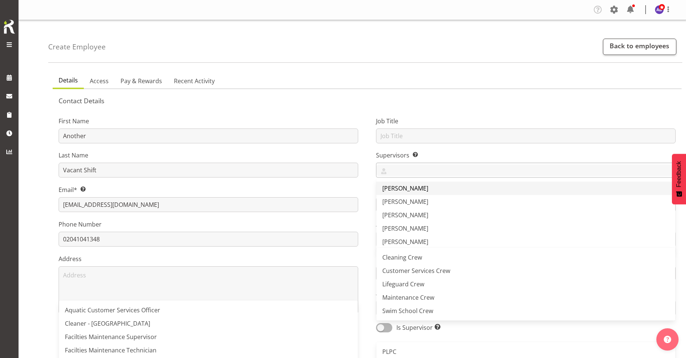
click at [397, 190] on span "[PERSON_NAME]" at bounding box center [405, 188] width 46 height 8
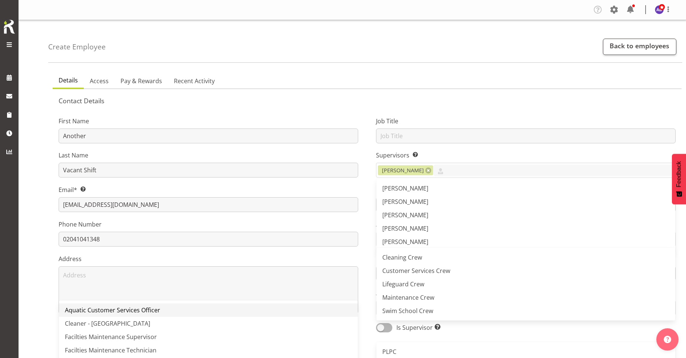
click at [219, 310] on link "Aquatic Customer Services Officer" at bounding box center [208, 309] width 299 height 13
click at [220, 308] on link "Aquatic Customer Services Officer" at bounding box center [208, 309] width 299 height 13
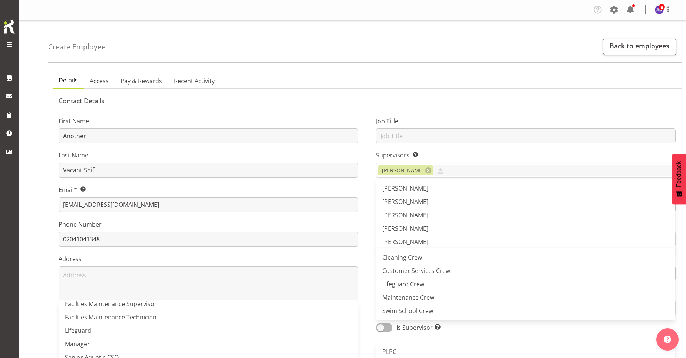
scroll to position [65, 0]
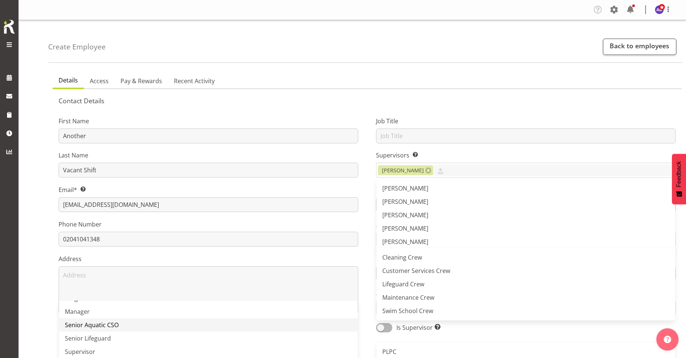
click at [198, 321] on link "Senior Aquatic CSO" at bounding box center [208, 324] width 299 height 13
click at [363, 258] on div "First Name Another Last Name Vacant Shift Email* This is a required field. ambe…" at bounding box center [208, 221] width 317 height 231
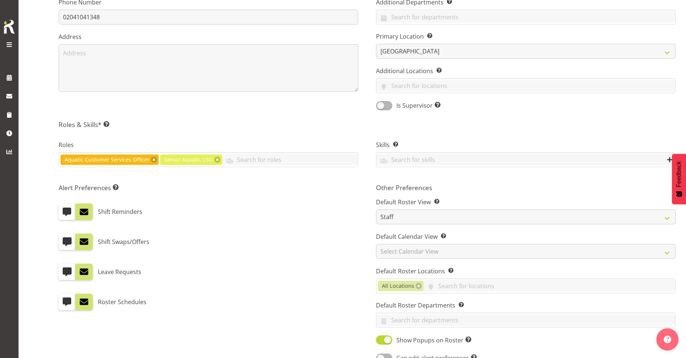
scroll to position [297, 0]
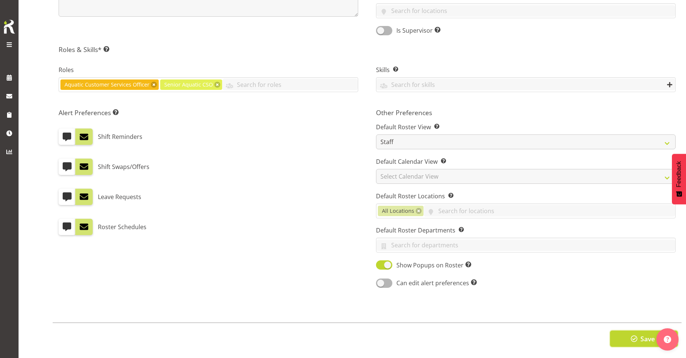
click at [619, 334] on button "Save" at bounding box center [644, 338] width 68 height 16
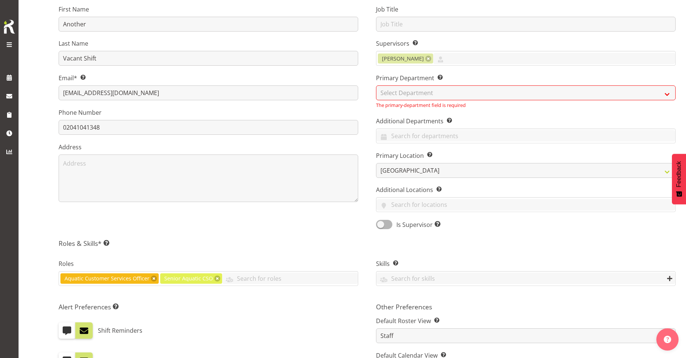
scroll to position [111, 0]
click at [415, 92] on select "Select Department Cleaning Crew Customer Services Crew Lifeguard Crew Maintenan…" at bounding box center [526, 93] width 300 height 15
select select "116"
click at [376, 86] on select "Select Department Cleaning Crew Customer Services Crew Lifeguard Crew Maintenan…" at bounding box center [526, 93] width 300 height 15
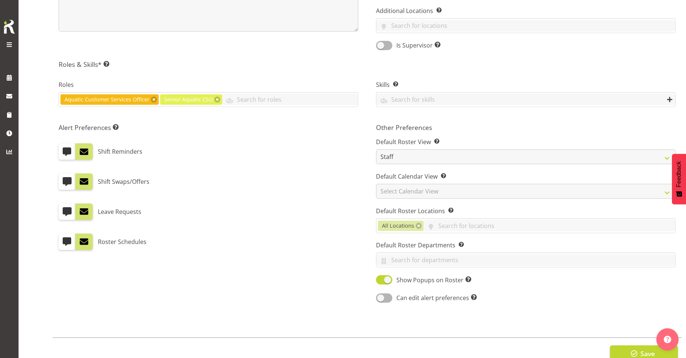
scroll to position [303, 0]
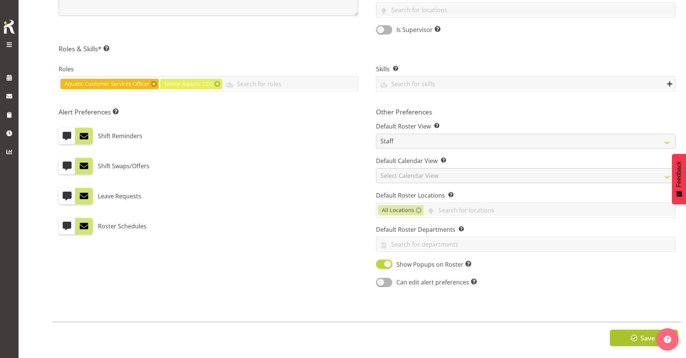
click at [646, 333] on span "Save" at bounding box center [648, 338] width 14 height 10
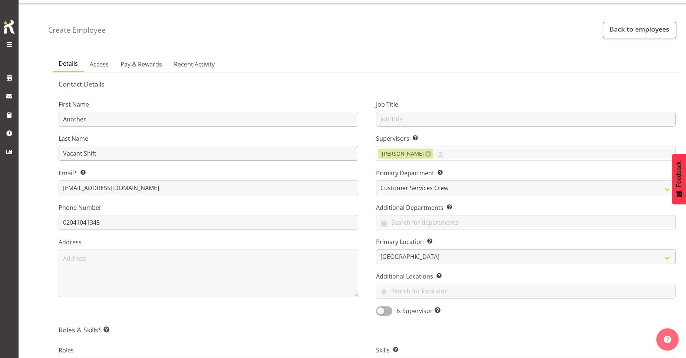
scroll to position [6, 0]
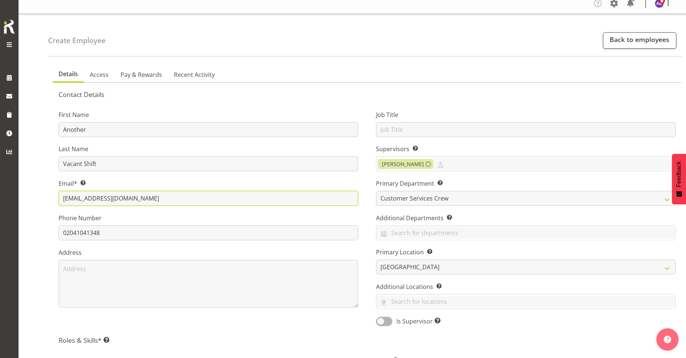
click at [83, 197] on input "amber@splashpalace.co.nz" at bounding box center [209, 198] width 300 height 15
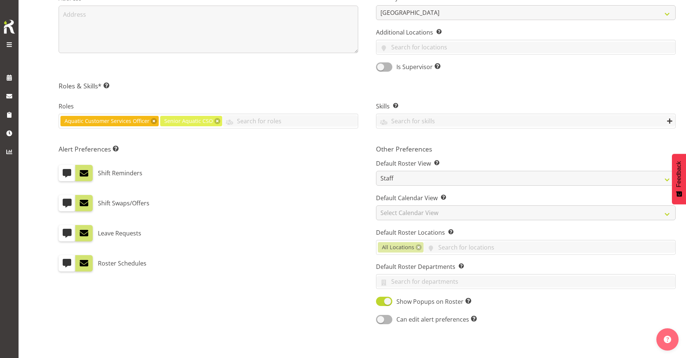
scroll to position [303, 0]
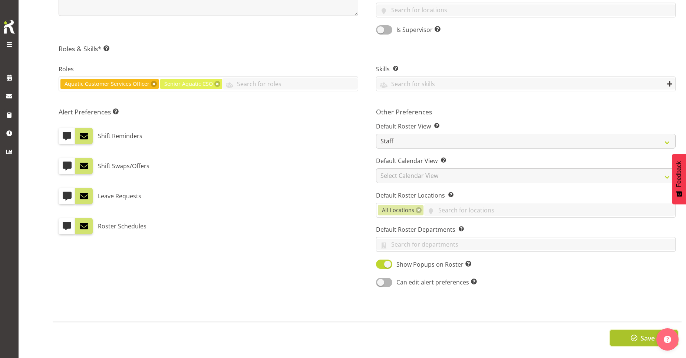
click at [638, 333] on span "button" at bounding box center [634, 338] width 10 height 10
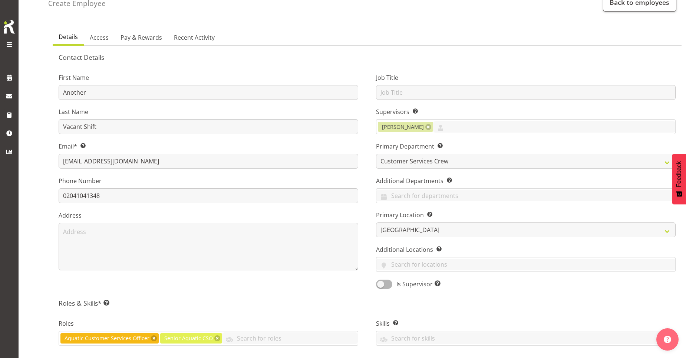
click at [135, 180] on label "Phone Number" at bounding box center [209, 180] width 300 height 9
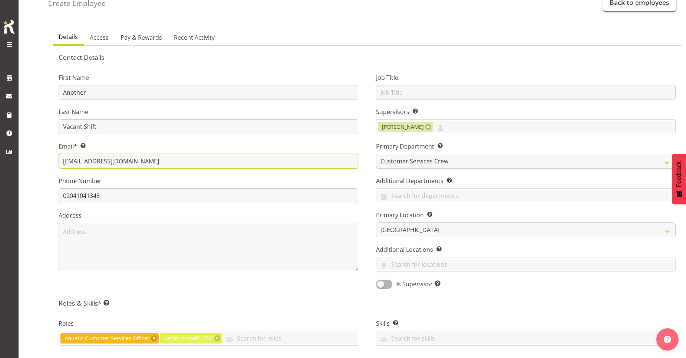
click at [101, 162] on input "amberjade.brass@splashpalace.co.nz" at bounding box center [209, 161] width 300 height 15
drag, startPoint x: 150, startPoint y: 162, endPoint x: 116, endPoint y: 160, distance: 34.2
click at [116, 160] on input "amberjade.brass@splashpalace.co.nz" at bounding box center [209, 161] width 300 height 15
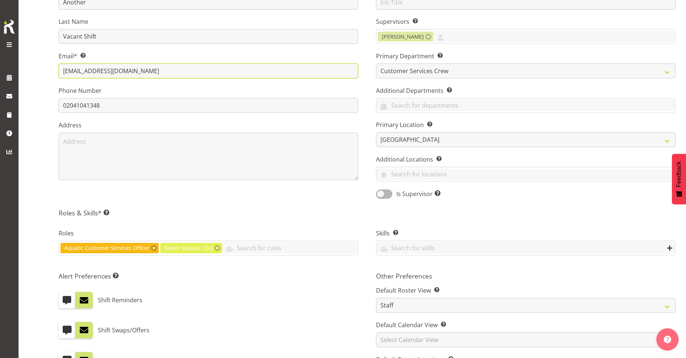
scroll to position [303, 0]
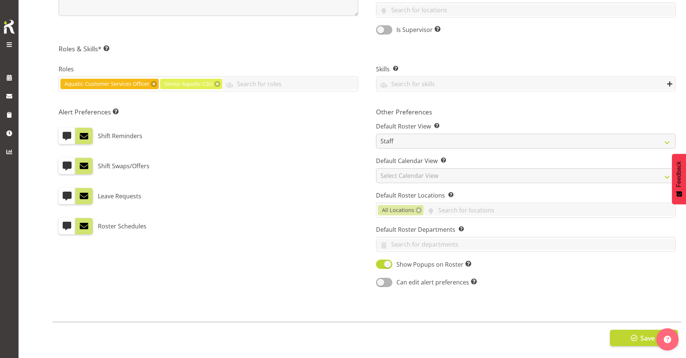
type input "amberjade.brass@icc.govt.nz"
click at [626, 330] on button "Save" at bounding box center [644, 337] width 68 height 16
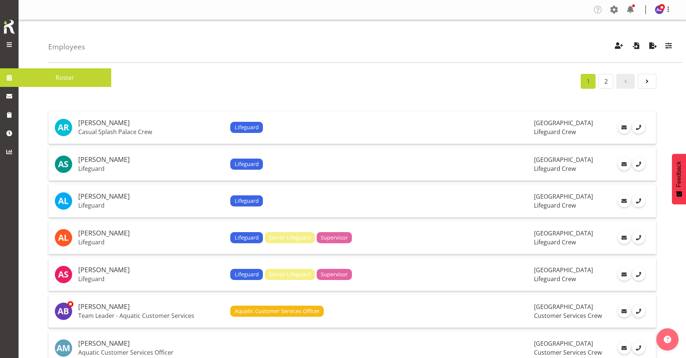
click at [13, 78] on span at bounding box center [9, 77] width 11 height 11
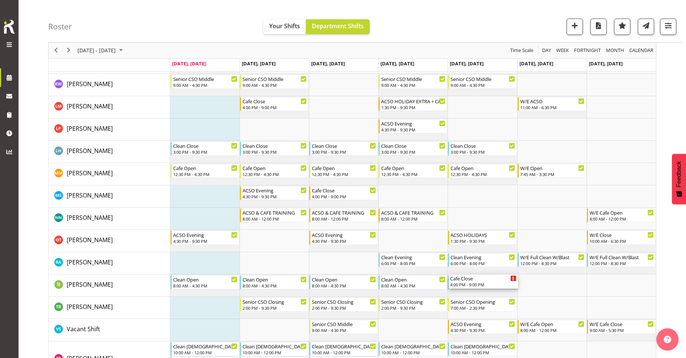
scroll to position [297, 0]
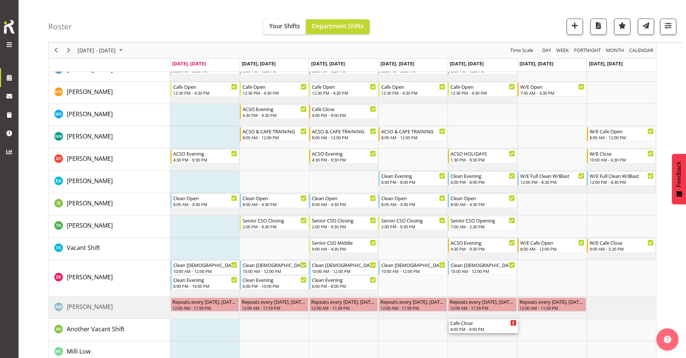
drag, startPoint x: 493, startPoint y: 171, endPoint x: 498, endPoint y: 326, distance: 154.4
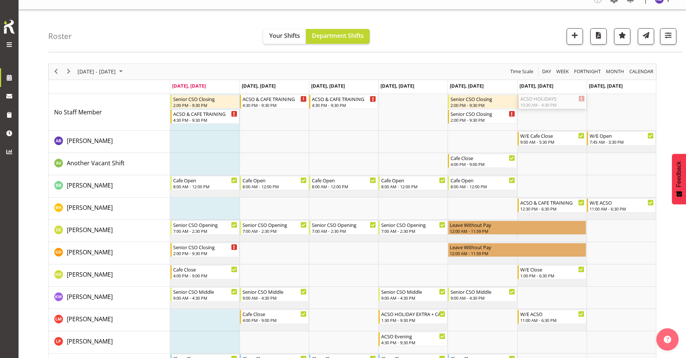
scroll to position [0, 0]
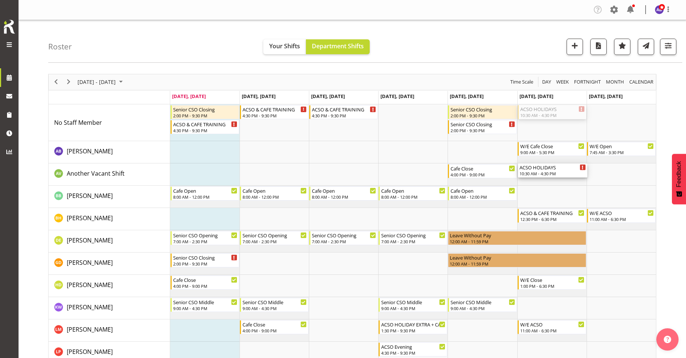
drag, startPoint x: 544, startPoint y: 111, endPoint x: 557, endPoint y: 181, distance: 70.6
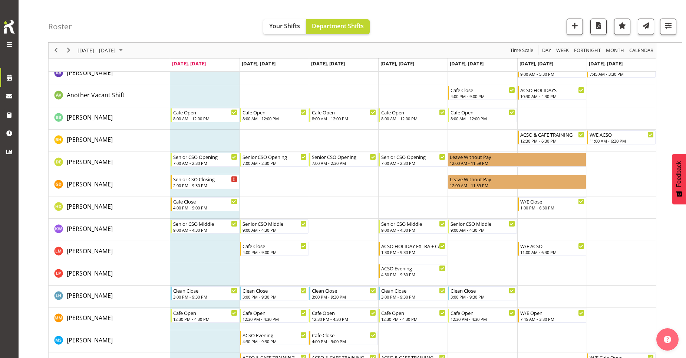
scroll to position [4, 0]
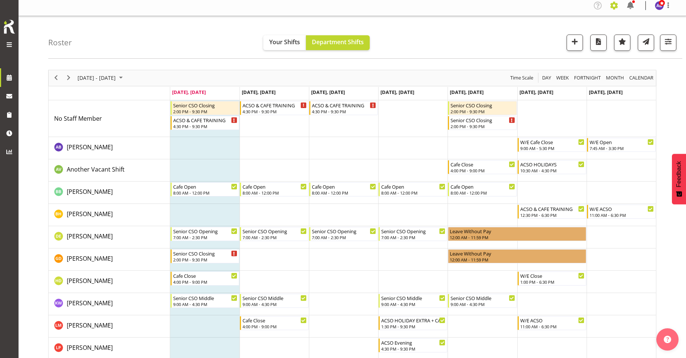
click at [612, 4] on span at bounding box center [614, 6] width 12 height 12
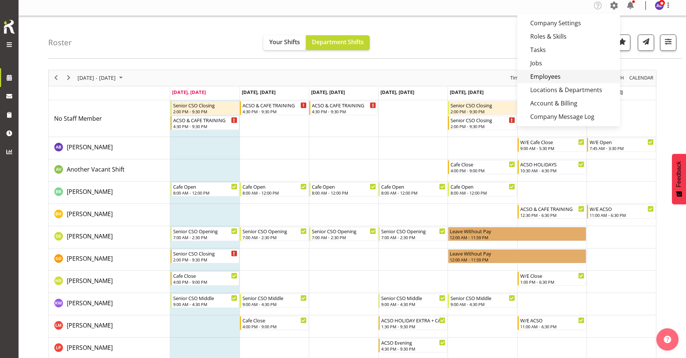
click at [558, 75] on link "Employees" at bounding box center [568, 76] width 103 height 13
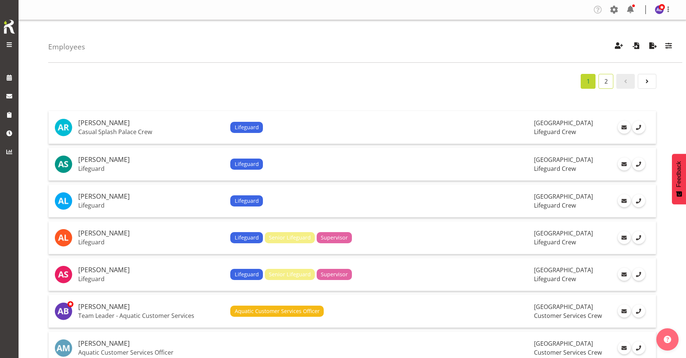
click at [604, 84] on link "2" at bounding box center [606, 81] width 15 height 15
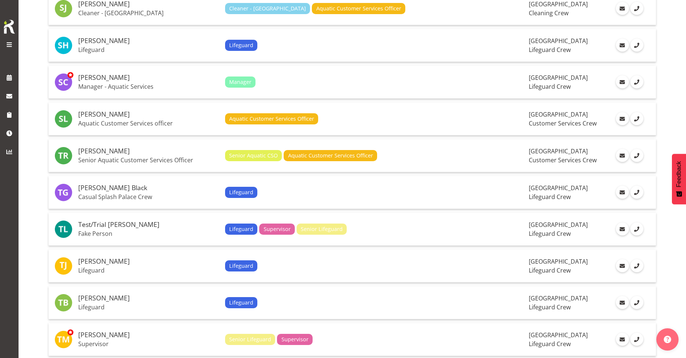
scroll to position [1000, 0]
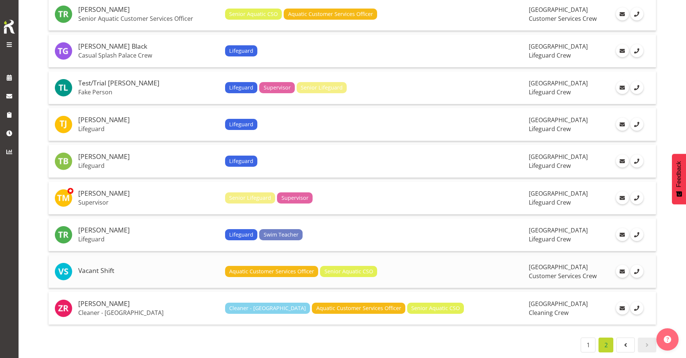
click at [94, 267] on h5 "Vacant Shift" at bounding box center [148, 270] width 141 height 7
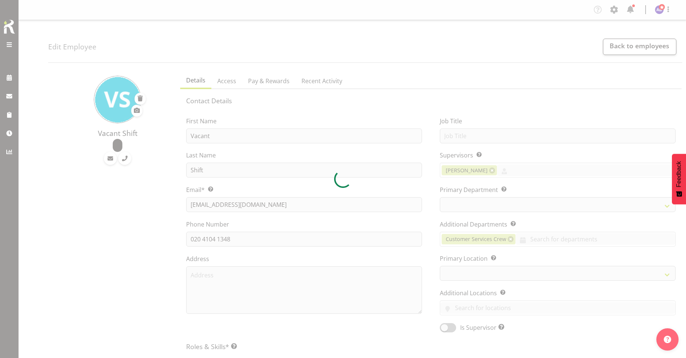
select select "TimelineWeek"
select select
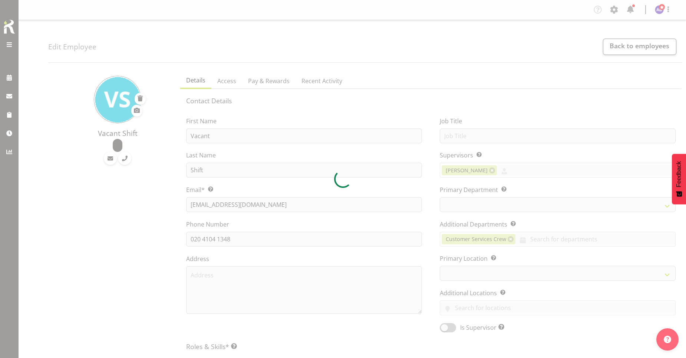
click at [221, 136] on div at bounding box center [343, 179] width 686 height 358
select select "116"
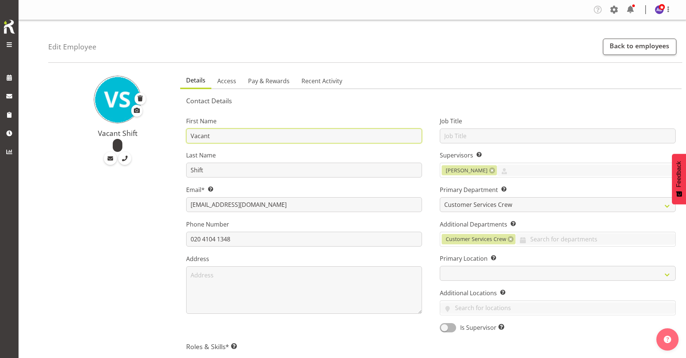
click at [191, 136] on input "Vacant" at bounding box center [304, 135] width 236 height 15
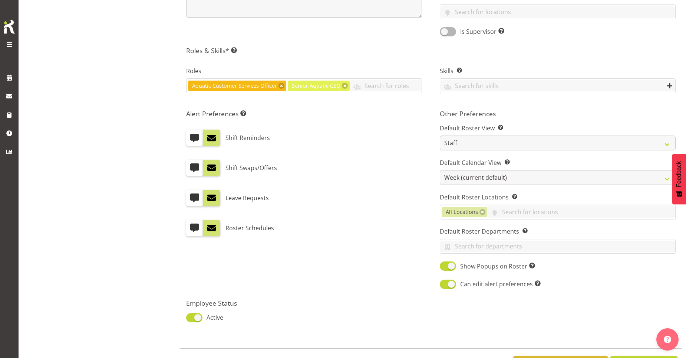
scroll to position [328, 0]
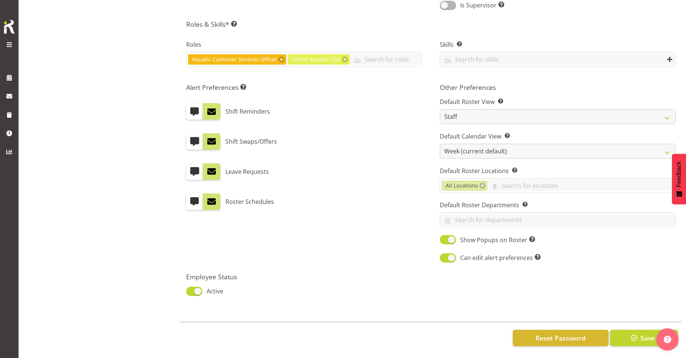
type input "A Vacant"
click at [628, 334] on button "Save" at bounding box center [644, 337] width 68 height 16
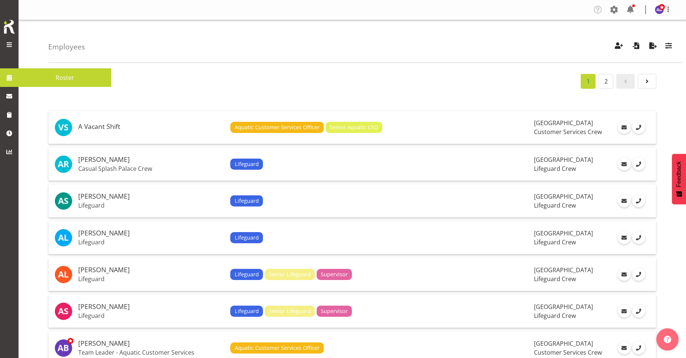
click at [7, 75] on span at bounding box center [9, 77] width 11 height 11
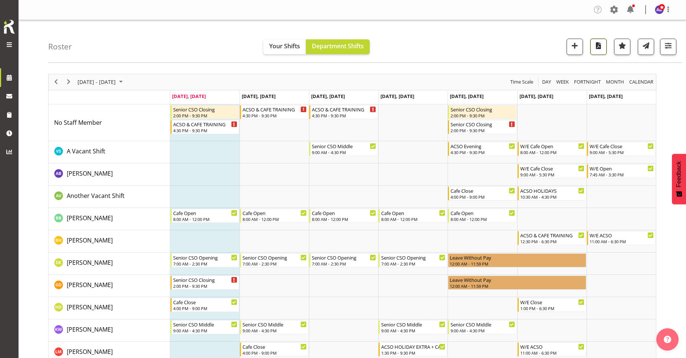
click at [602, 52] on button "button" at bounding box center [598, 47] width 16 height 16
